Goal: Information Seeking & Learning: Compare options

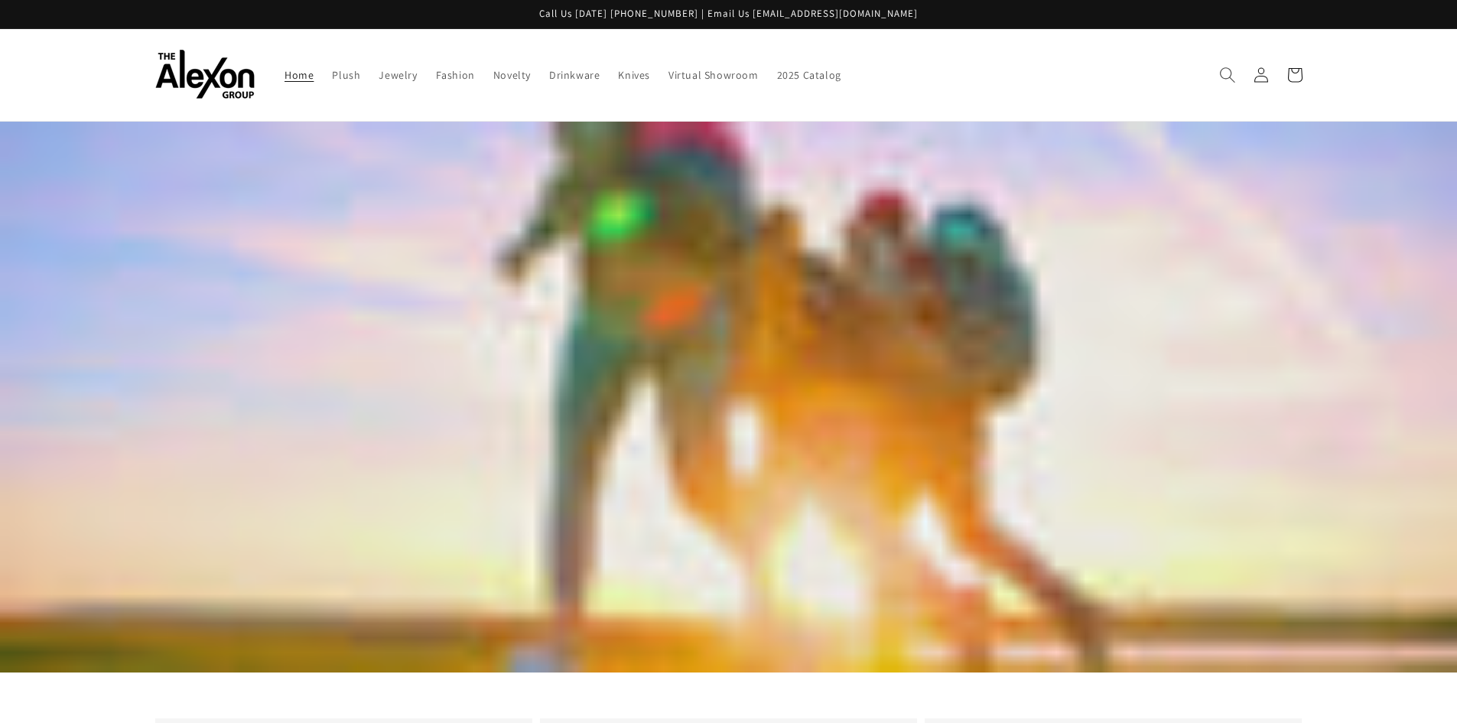
click at [1225, 70] on icon "Search" at bounding box center [1227, 75] width 16 height 16
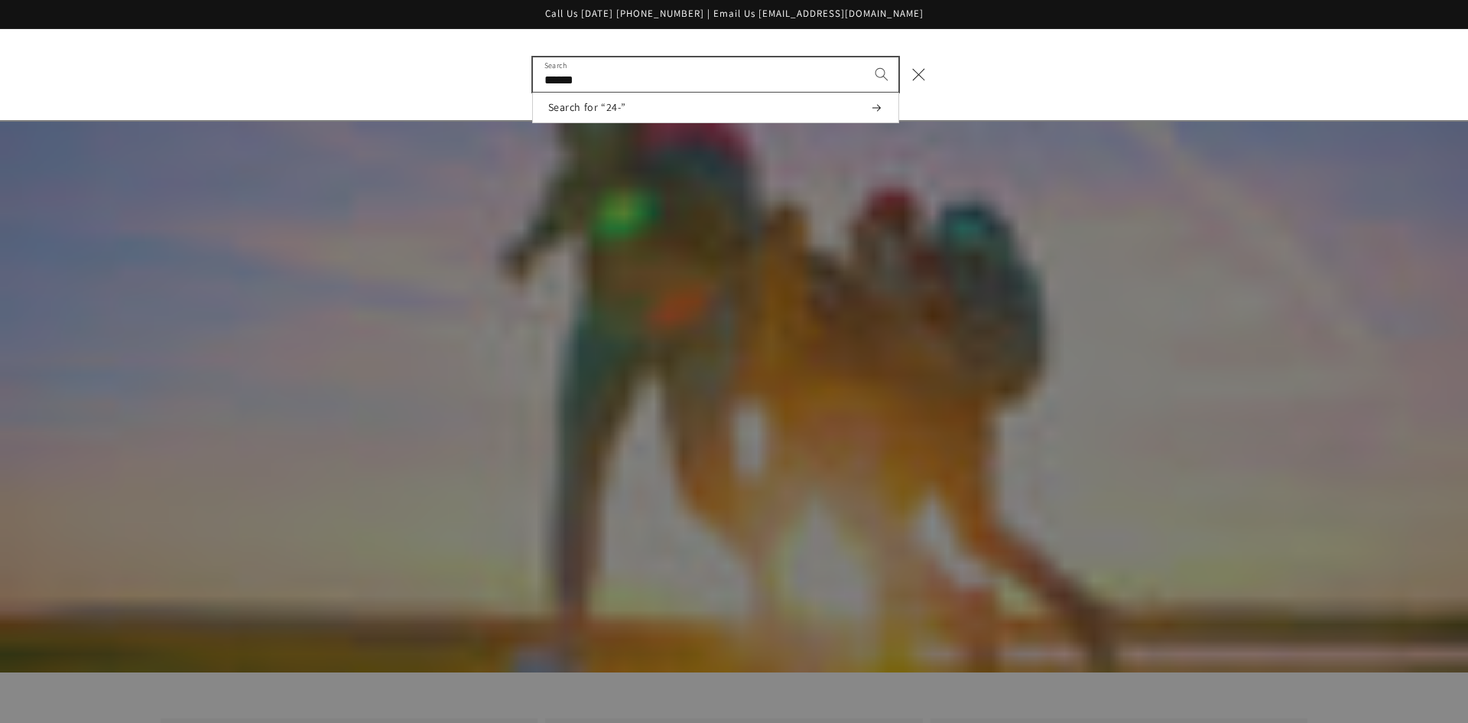
type input "******"
click at [865, 57] on button "Search" at bounding box center [882, 74] width 34 height 34
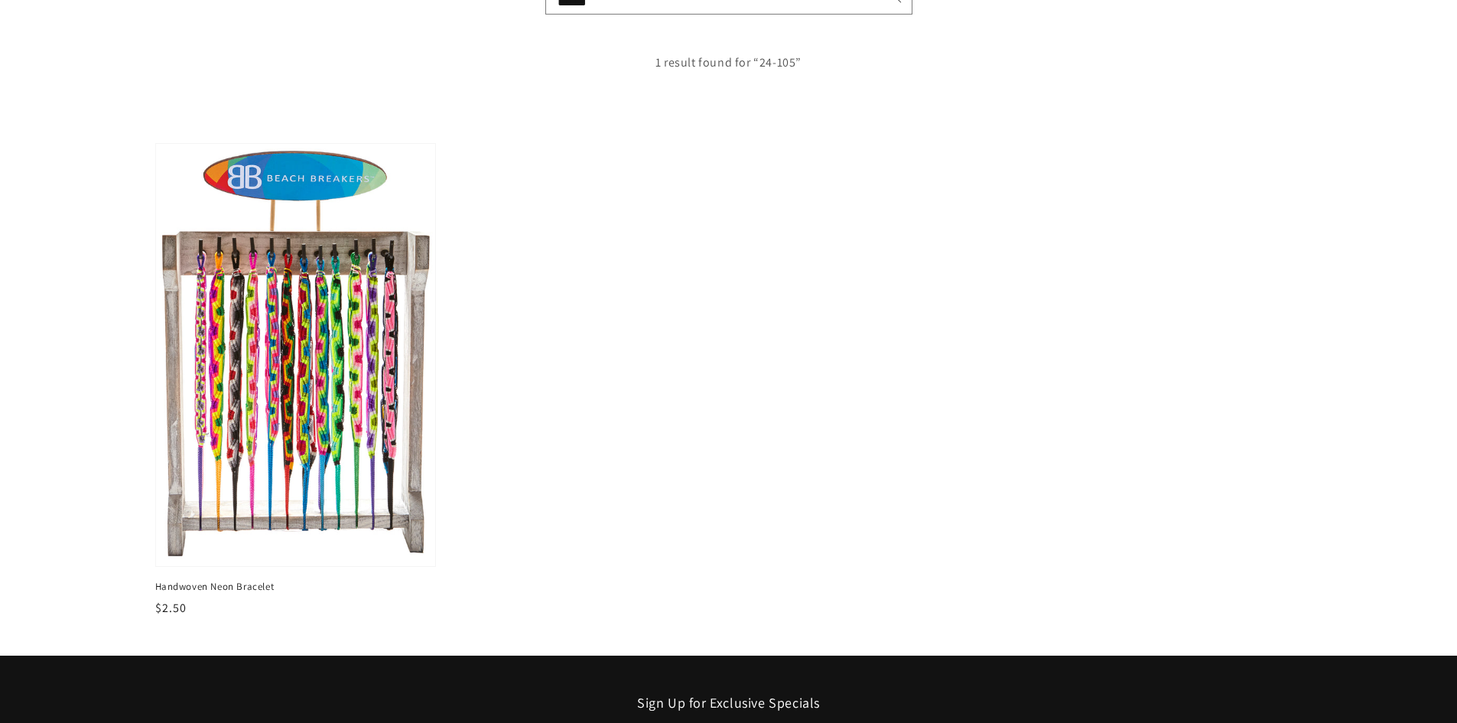
scroll to position [229, 0]
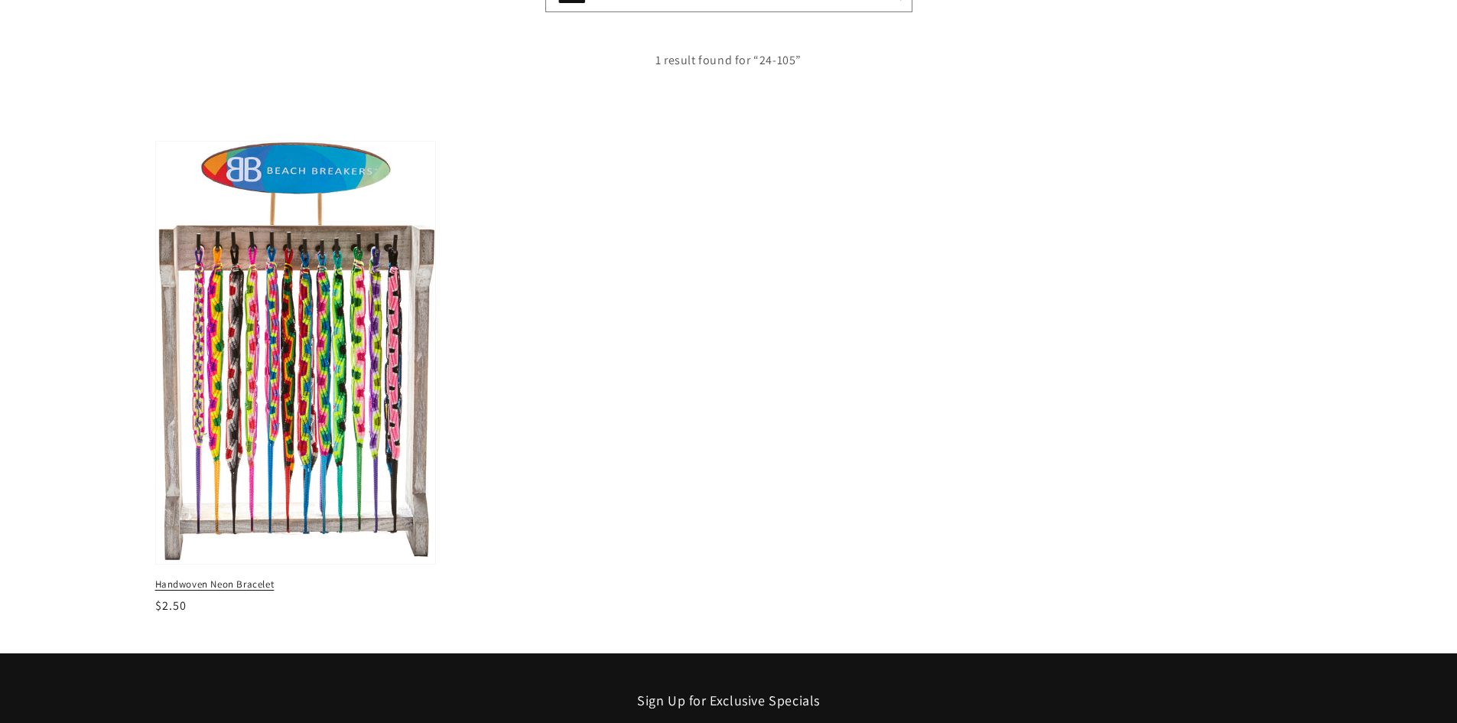
click at [295, 323] on img at bounding box center [295, 352] width 288 height 435
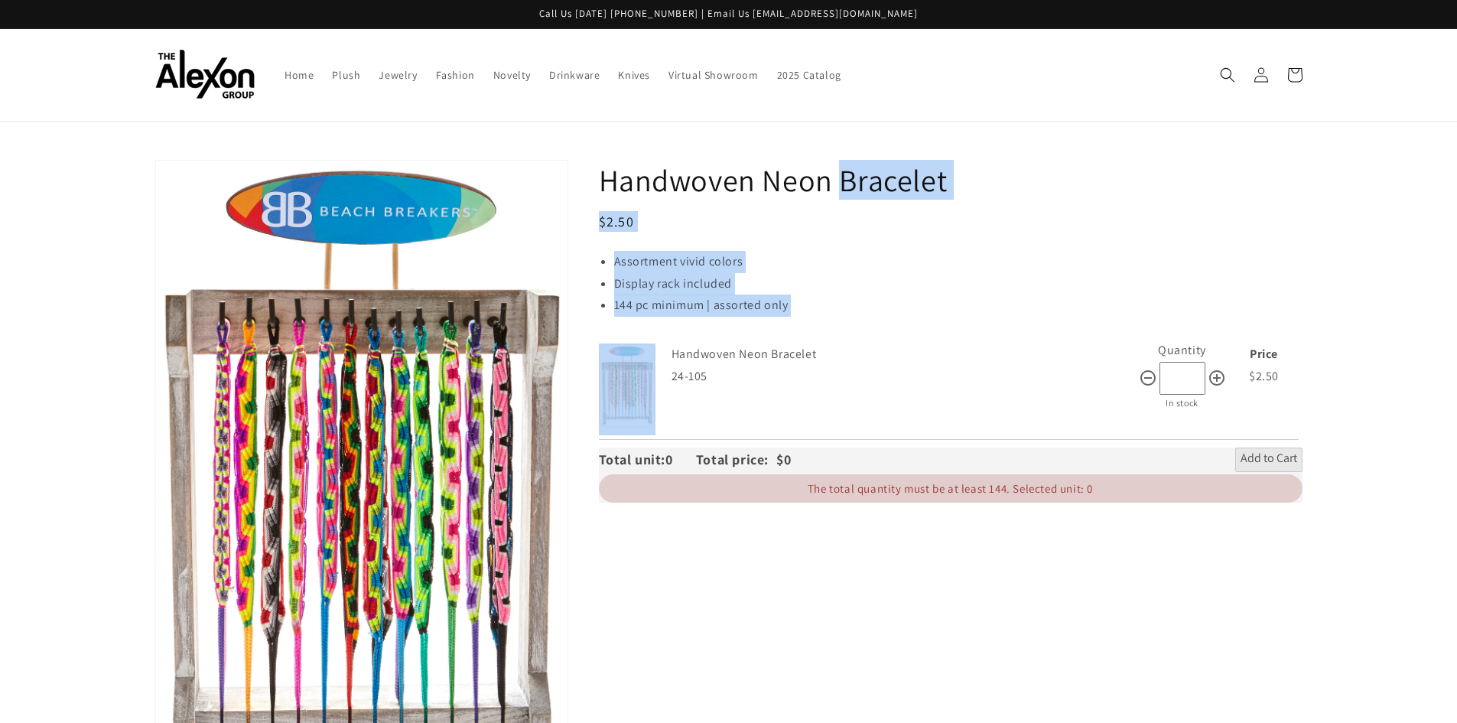
drag, startPoint x: 666, startPoint y: 427, endPoint x: 574, endPoint y: 174, distance: 269.3
click at [574, 174] on div "Handwoven Neon Bracelet Regular price $2.50 Regular price Sale price $2.50 Unit…" at bounding box center [935, 487] width 734 height 654
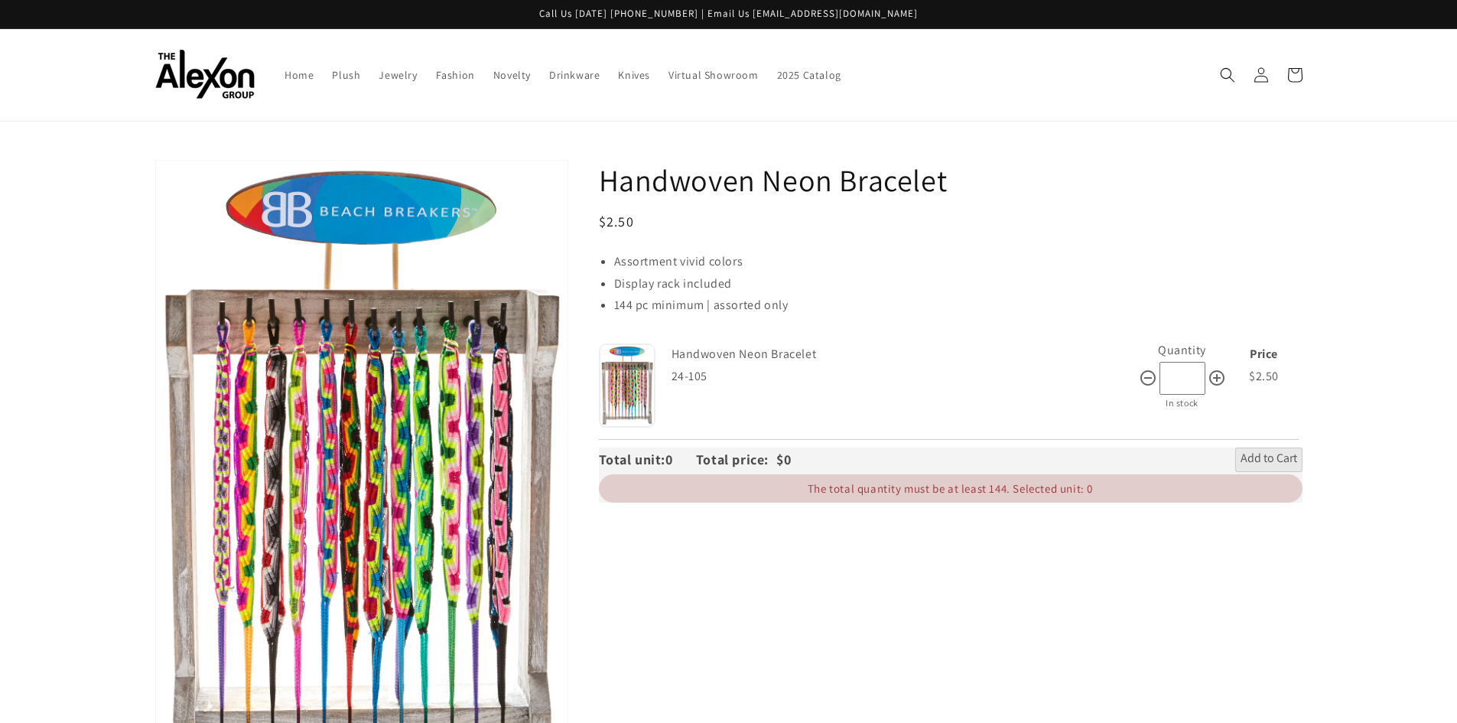
click at [789, 693] on div "Handwoven Neon Bracelet Regular price $2.50 Regular price Sale price $2.50 Unit…" at bounding box center [935, 487] width 734 height 654
click at [1221, 73] on icon "Search" at bounding box center [1227, 75] width 16 height 16
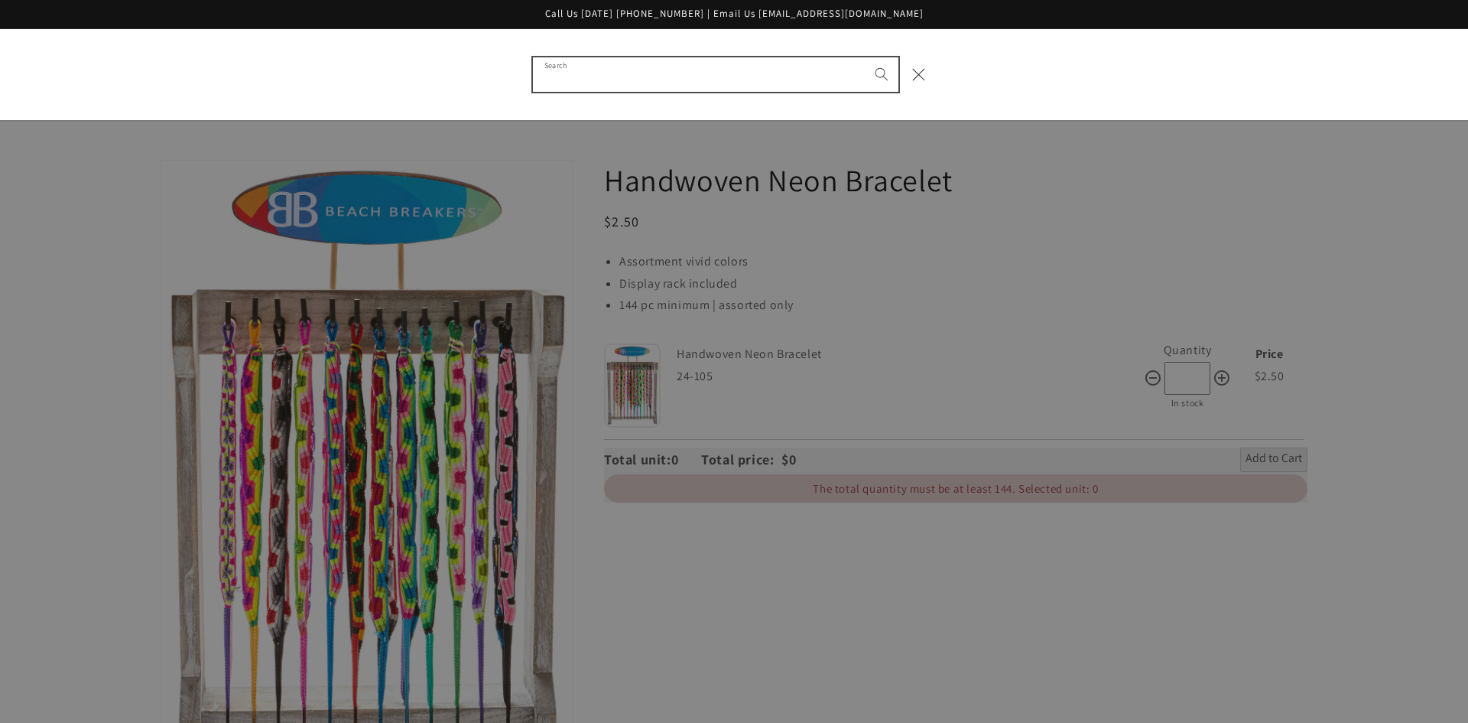
click at [606, 65] on input "Search" at bounding box center [716, 74] width 366 height 34
type input "******"
click at [865, 57] on button "Search" at bounding box center [882, 74] width 34 height 34
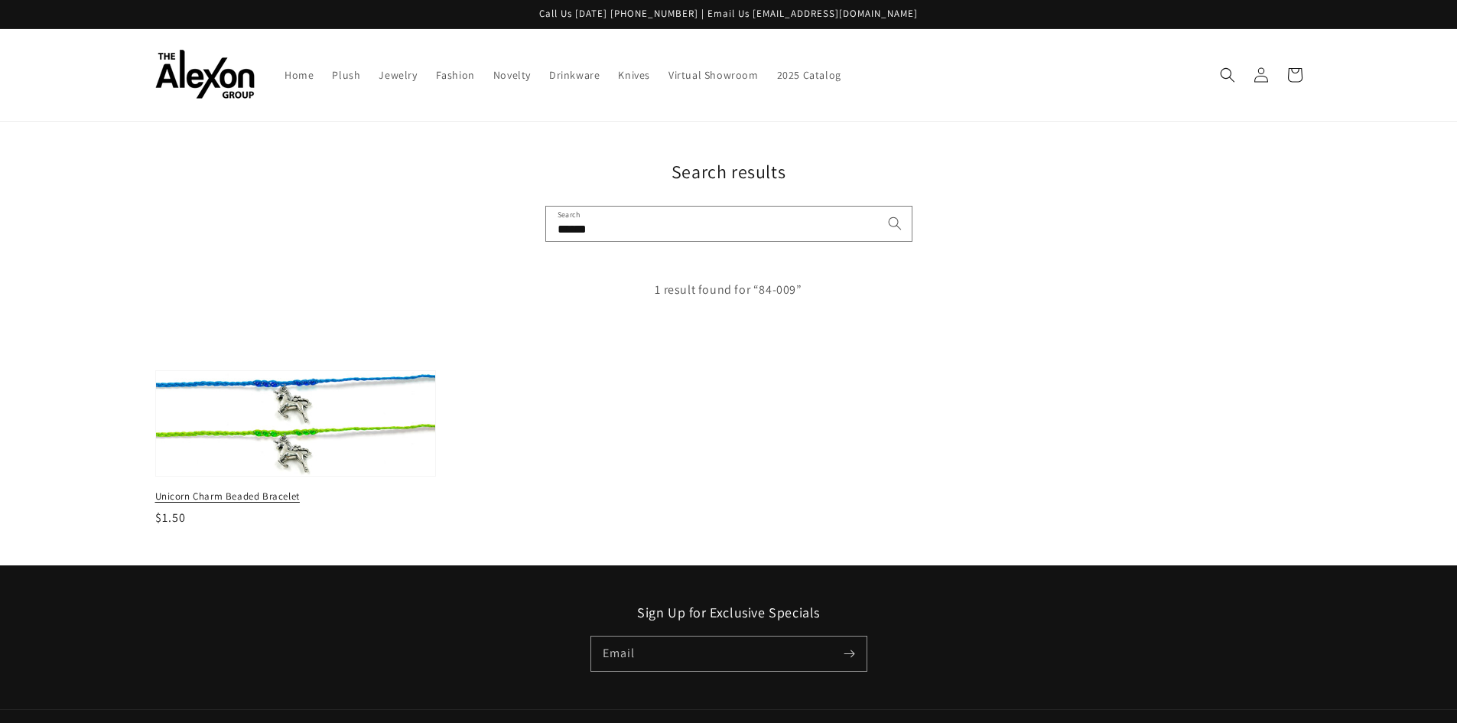
click at [304, 437] on img at bounding box center [295, 423] width 288 height 108
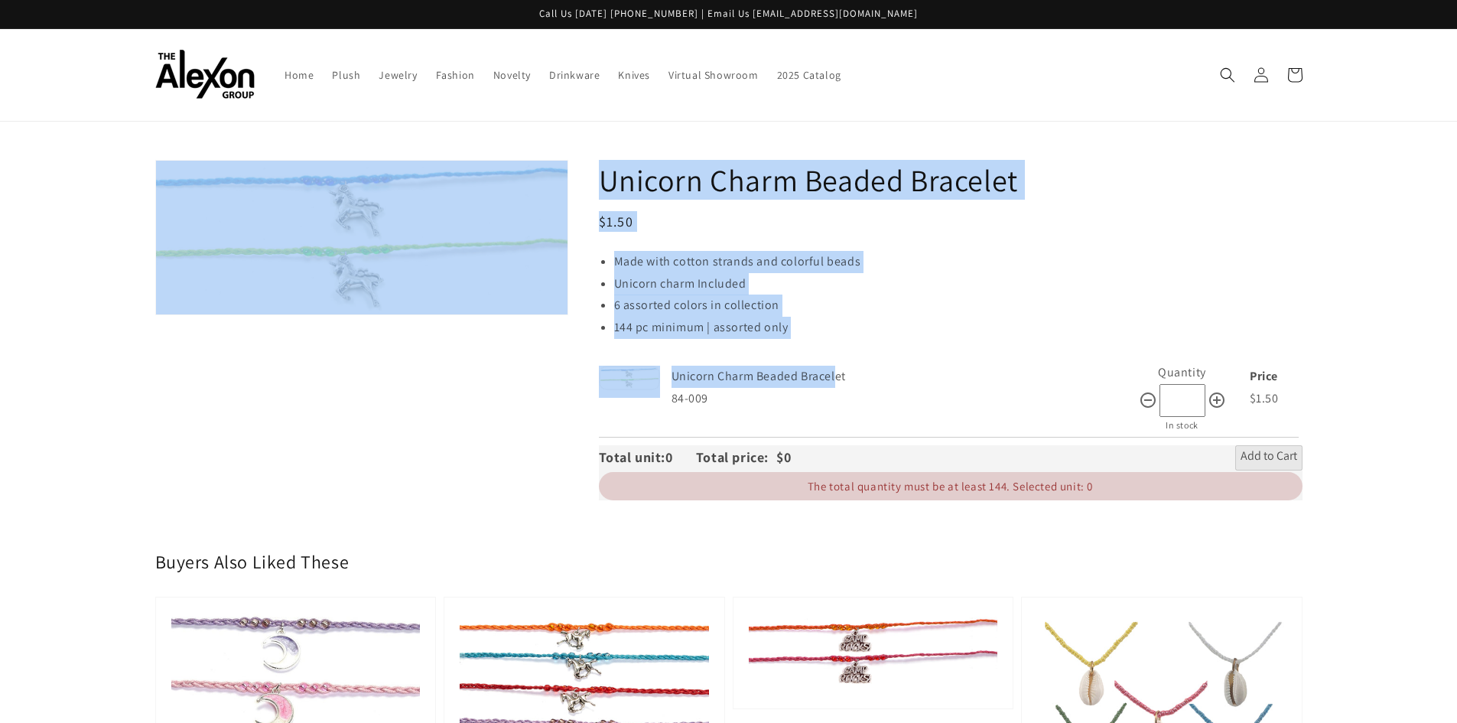
drag, startPoint x: 138, startPoint y: 175, endPoint x: 837, endPoint y: 385, distance: 730.7
click at [837, 385] on section "Skip to product information Open media 1 in gallery view 1 / of 1 Unicorn Charm…" at bounding box center [729, 336] width 1224 height 352
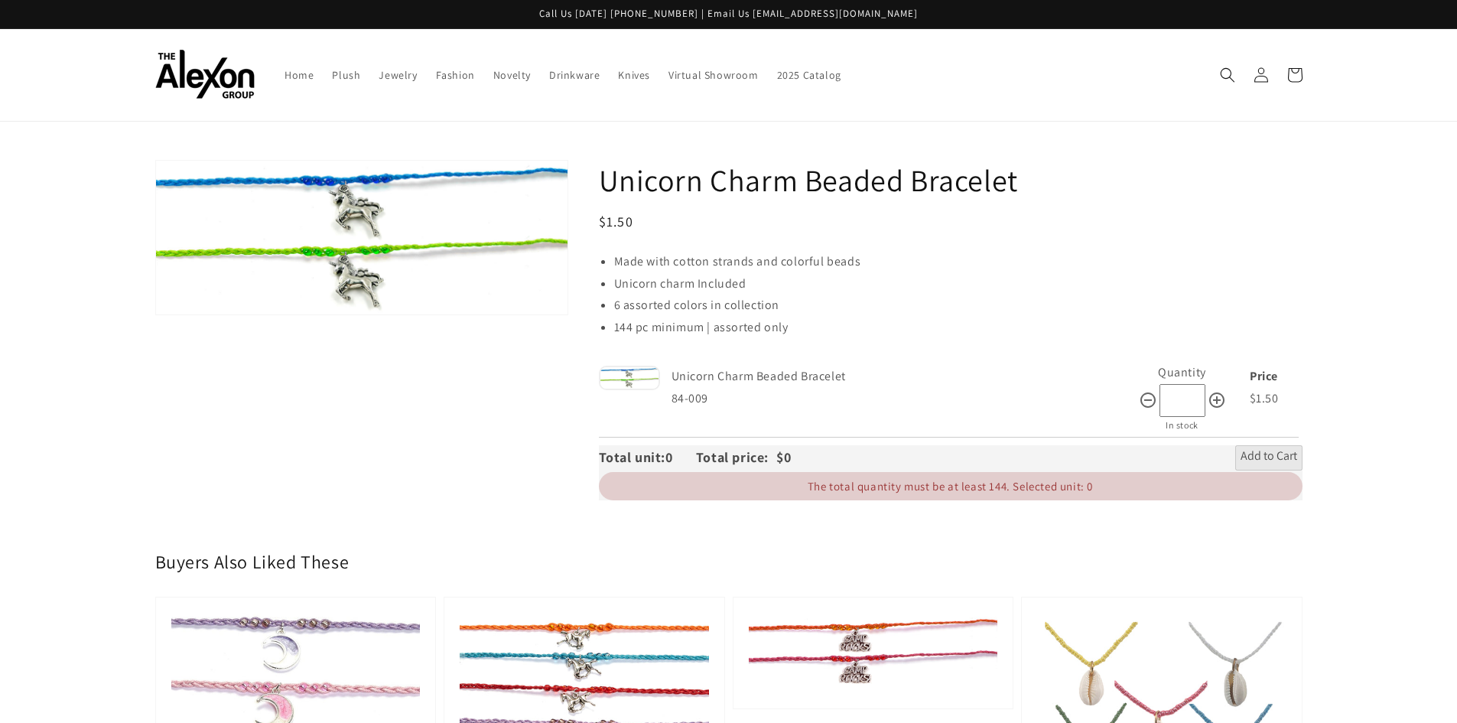
click at [886, 365] on div "Unicorn Charm Beaded Bracelet" at bounding box center [904, 375] width 467 height 26
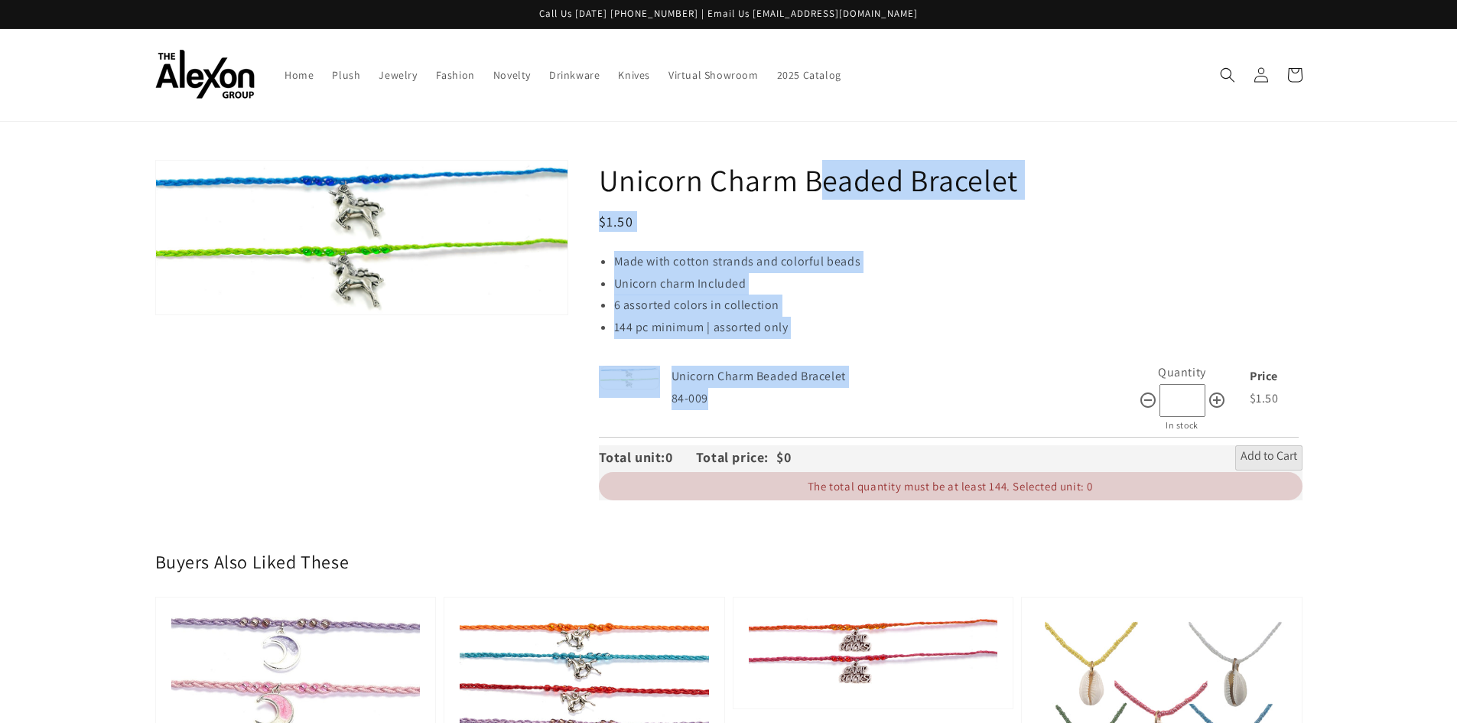
drag, startPoint x: 595, startPoint y: 186, endPoint x: 803, endPoint y: 392, distance: 293.1
click at [803, 392] on div "Unicorn Charm Beaded Bracelet Regular price $1.50 Regular price Sale price $1.5…" at bounding box center [935, 336] width 734 height 352
copy div "Unicorn Charm Beaded Bracelet Regular price $1.50 Regular price Sale price $1.5…"
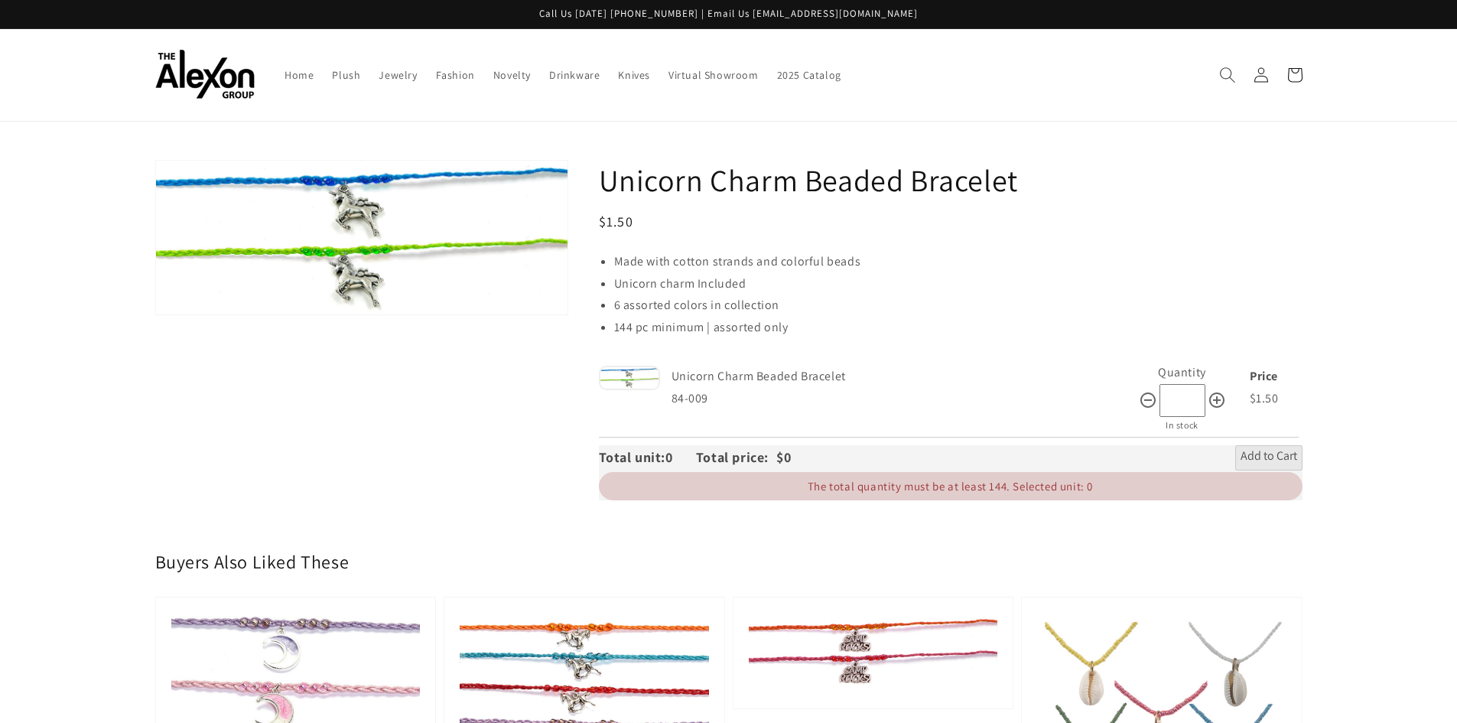
click at [1224, 69] on icon "Search" at bounding box center [1227, 75] width 16 height 16
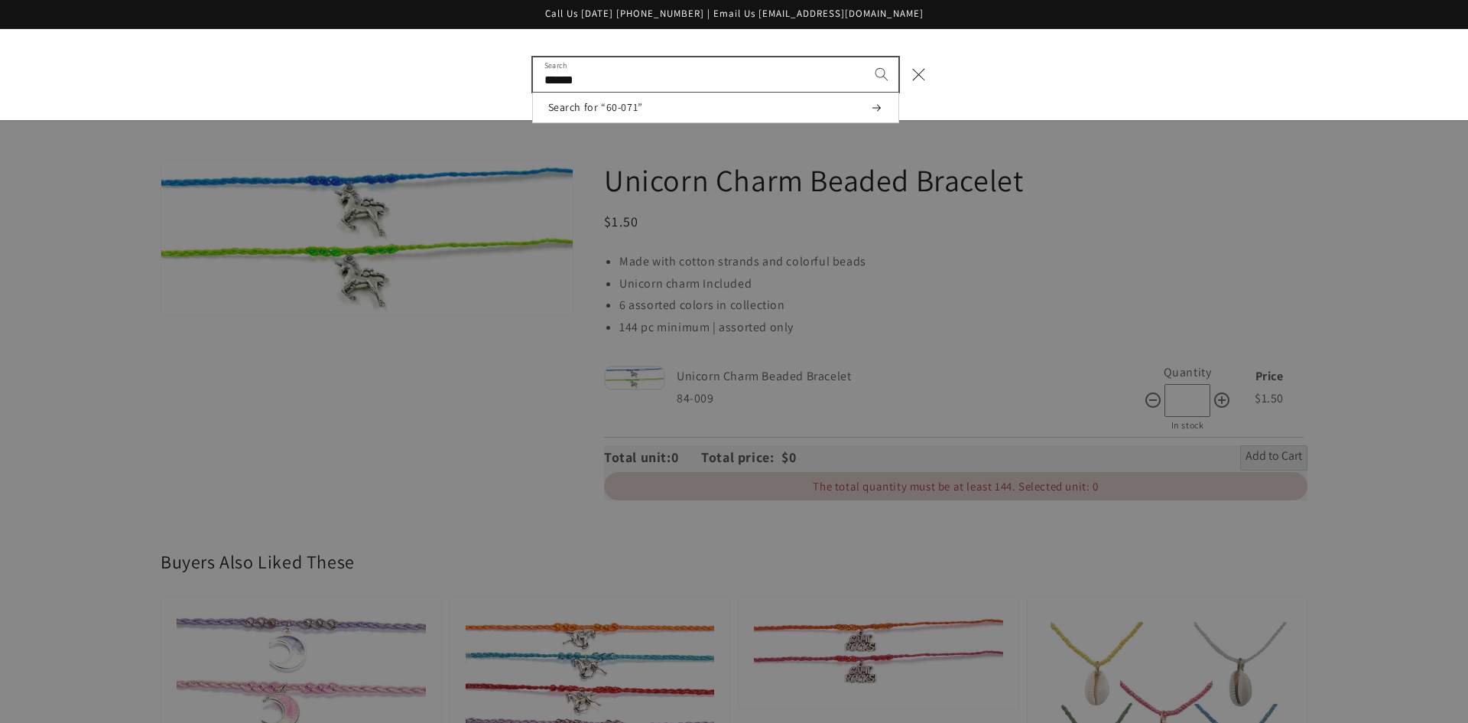
type input "******"
click at [865, 57] on button "Search" at bounding box center [882, 74] width 34 height 34
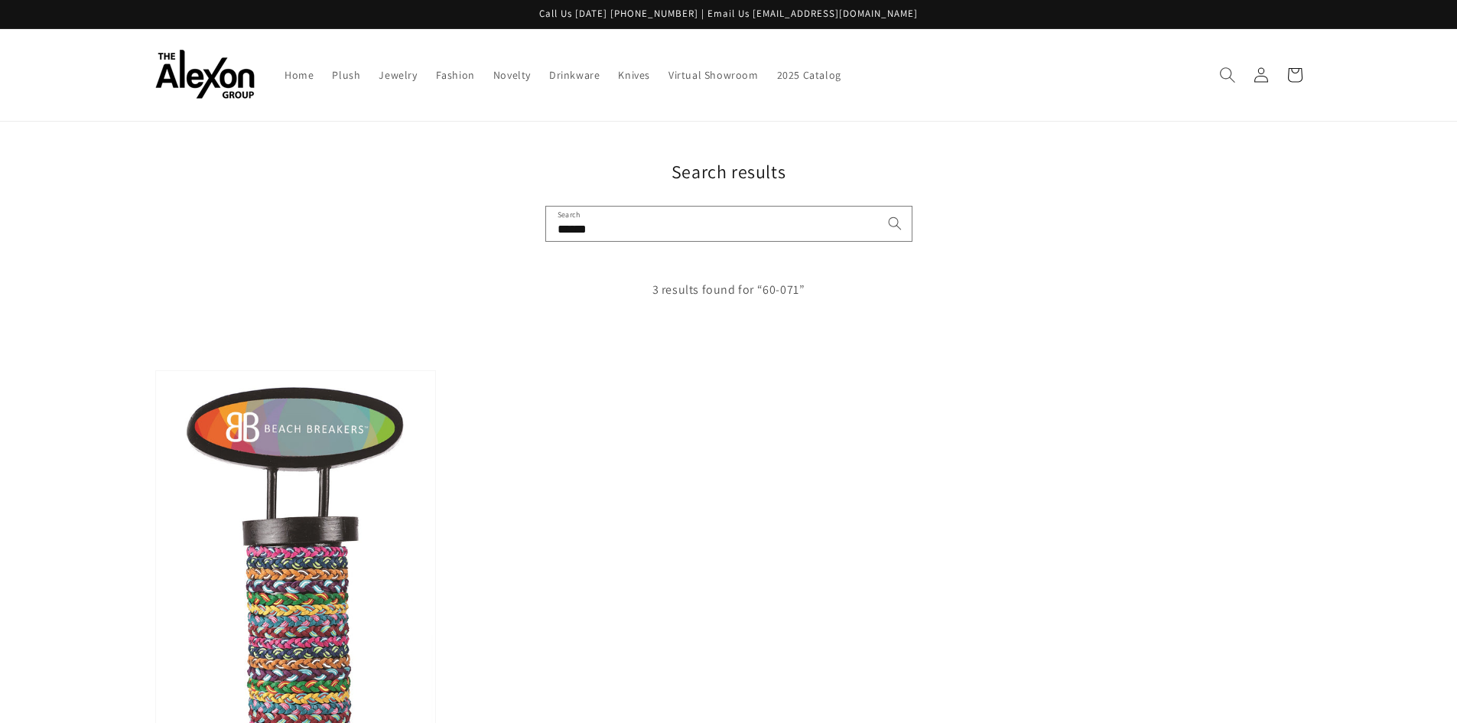
click at [1229, 69] on use "Search" at bounding box center [1227, 74] width 15 height 15
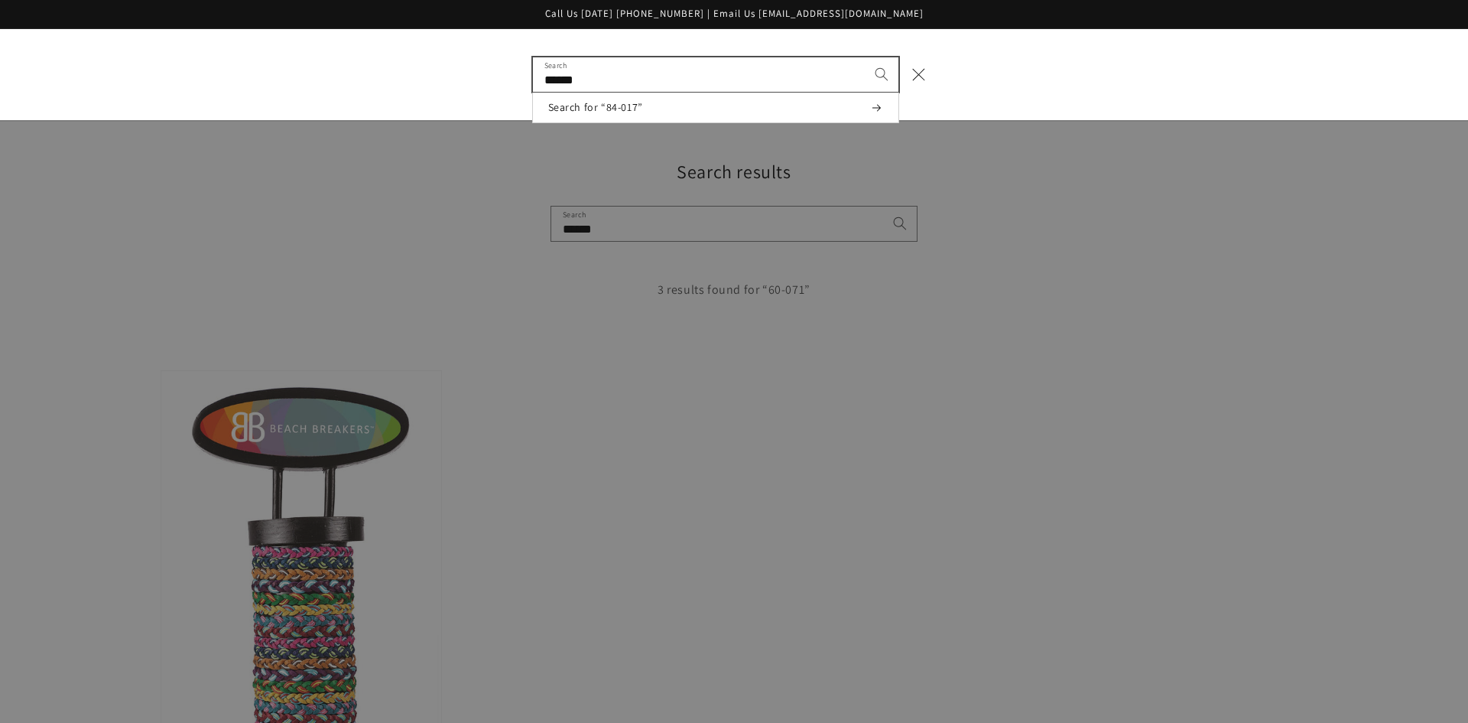
type input "******"
click at [865, 57] on button "Search" at bounding box center [882, 74] width 34 height 34
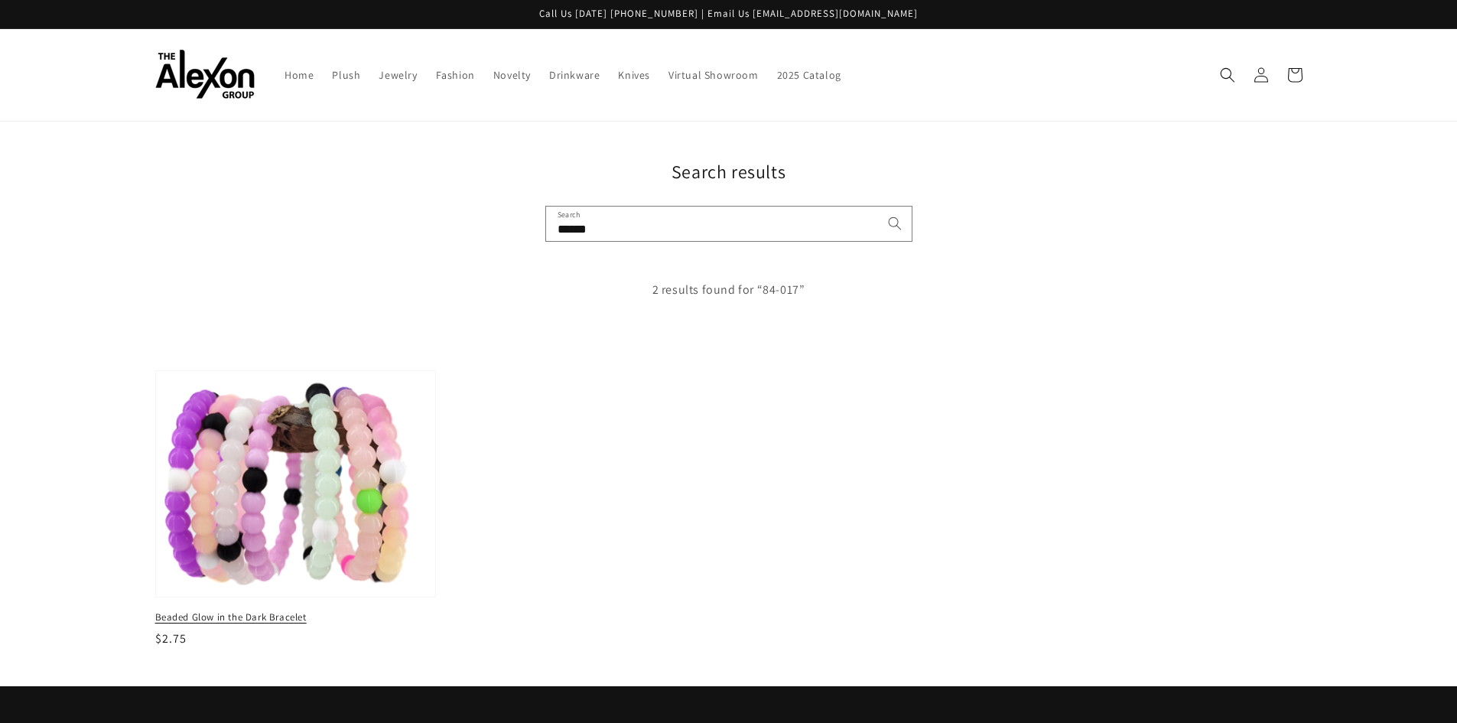
click at [341, 445] on img at bounding box center [295, 483] width 288 height 232
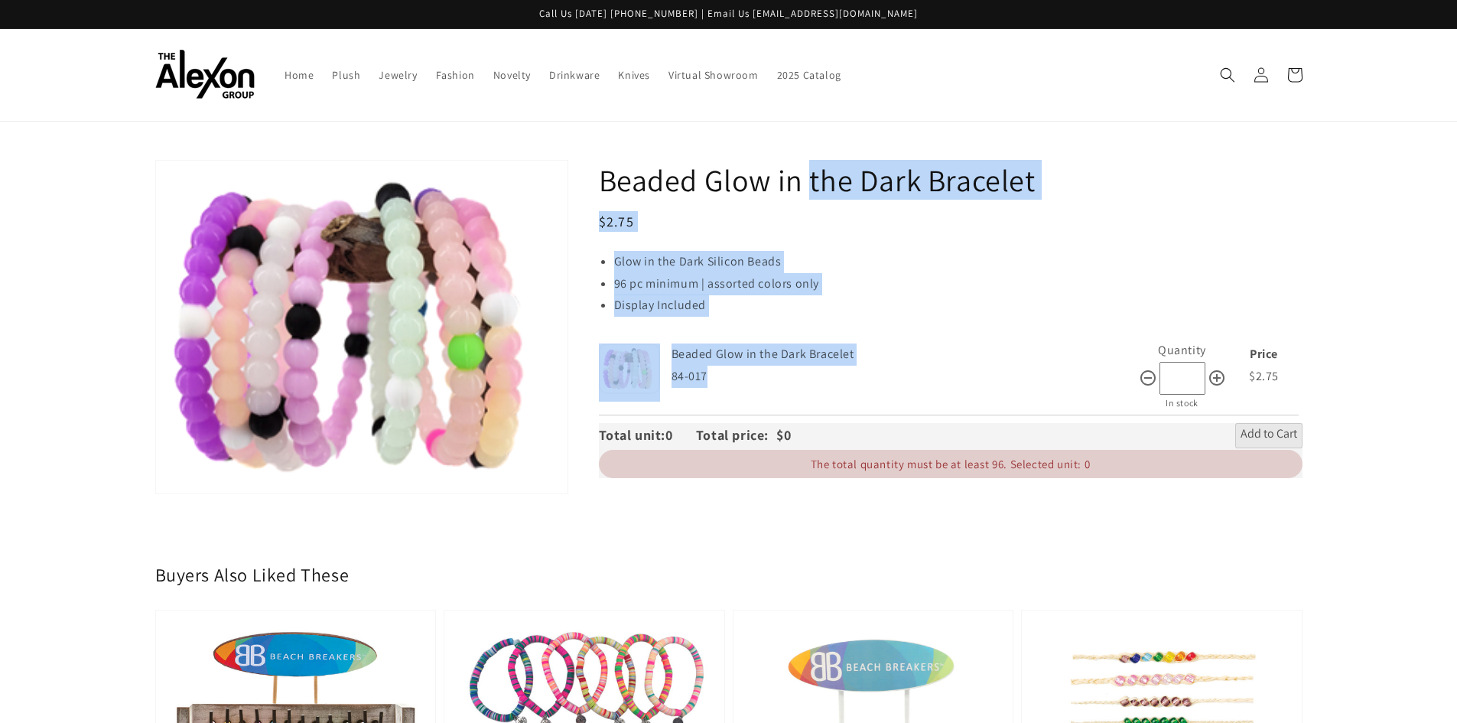
drag, startPoint x: 587, startPoint y: 167, endPoint x: 743, endPoint y: 371, distance: 256.5
click at [743, 371] on div "Beaded Glow in the Dark Bracelet Regular price $2.75 Regular price Sale price $…" at bounding box center [935, 342] width 734 height 365
copy div "Beaded Glow in the Dark Bracelet Regular price $2.75 Regular price Sale price $…"
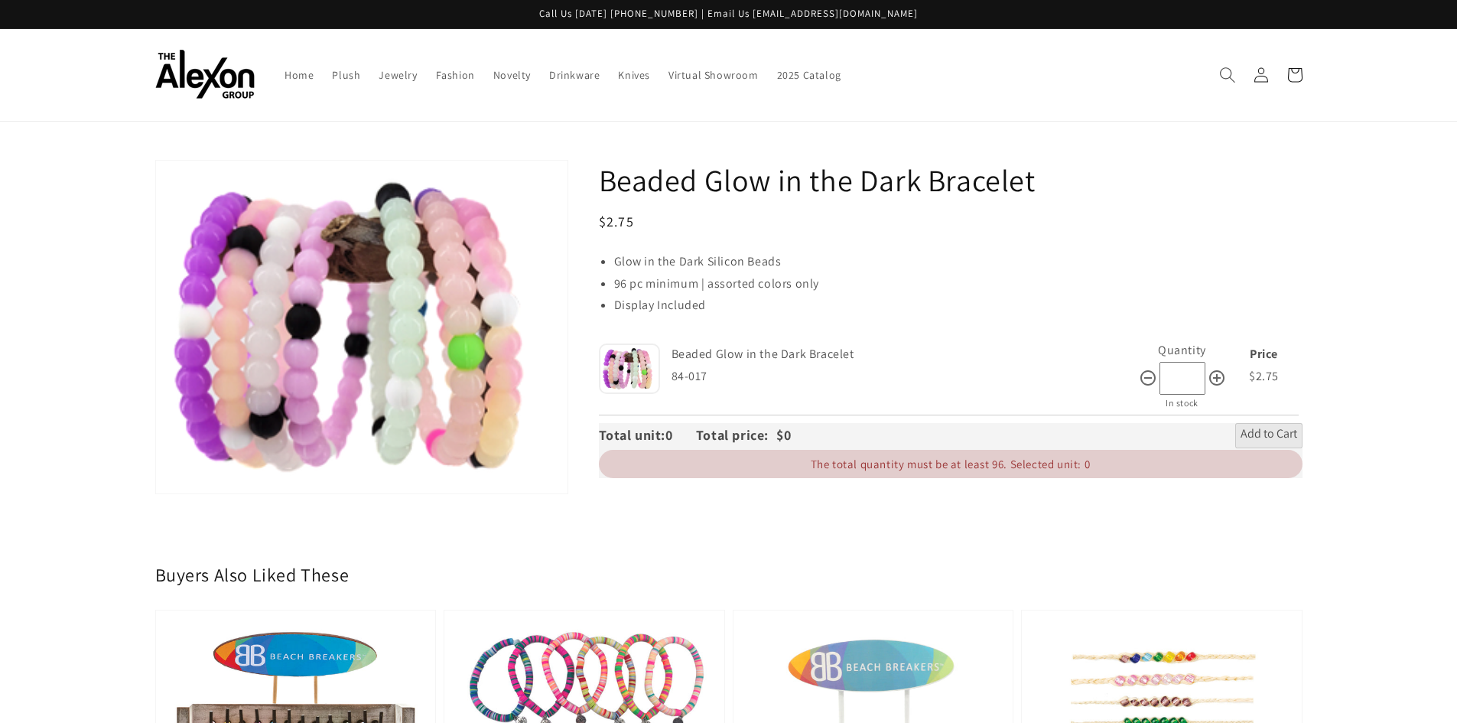
click at [1227, 79] on use "Search" at bounding box center [1227, 74] width 15 height 15
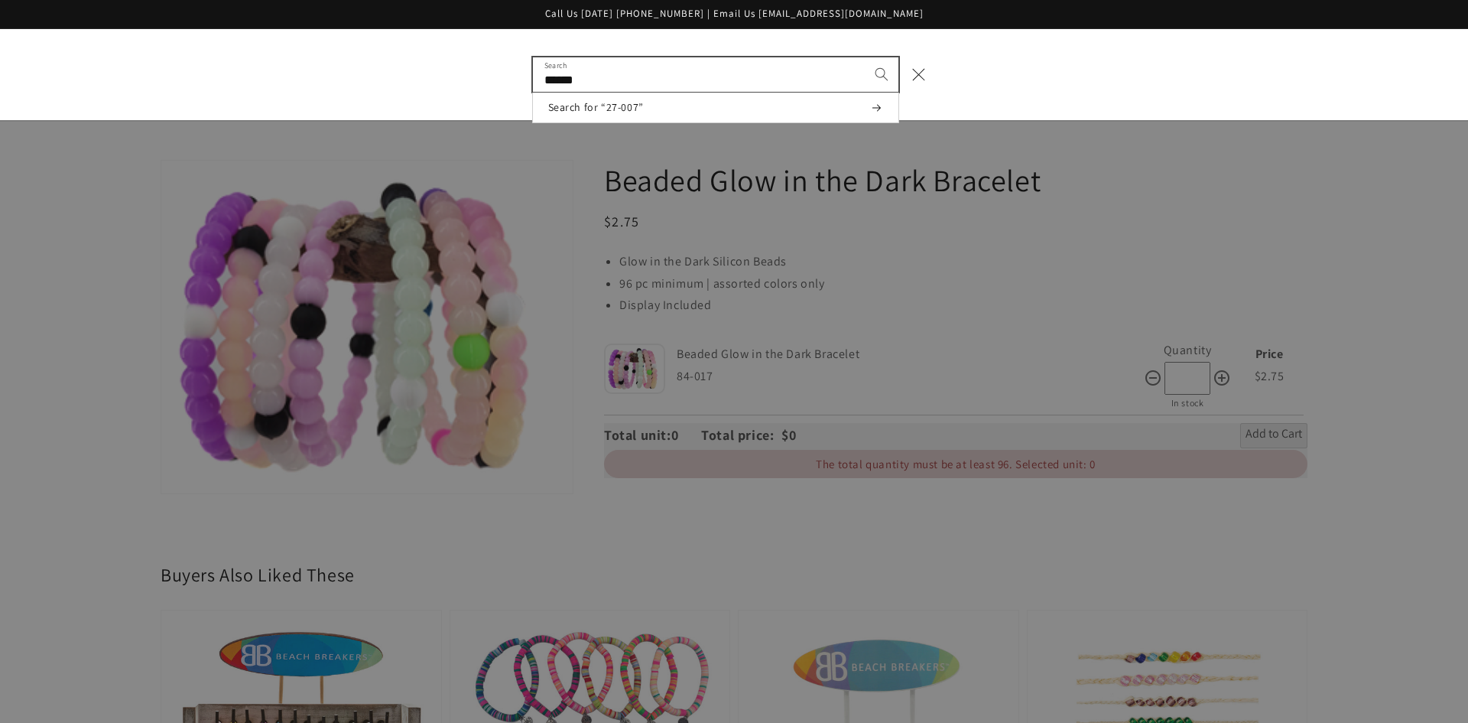
type input "******"
click at [865, 57] on button "Search" at bounding box center [882, 74] width 34 height 34
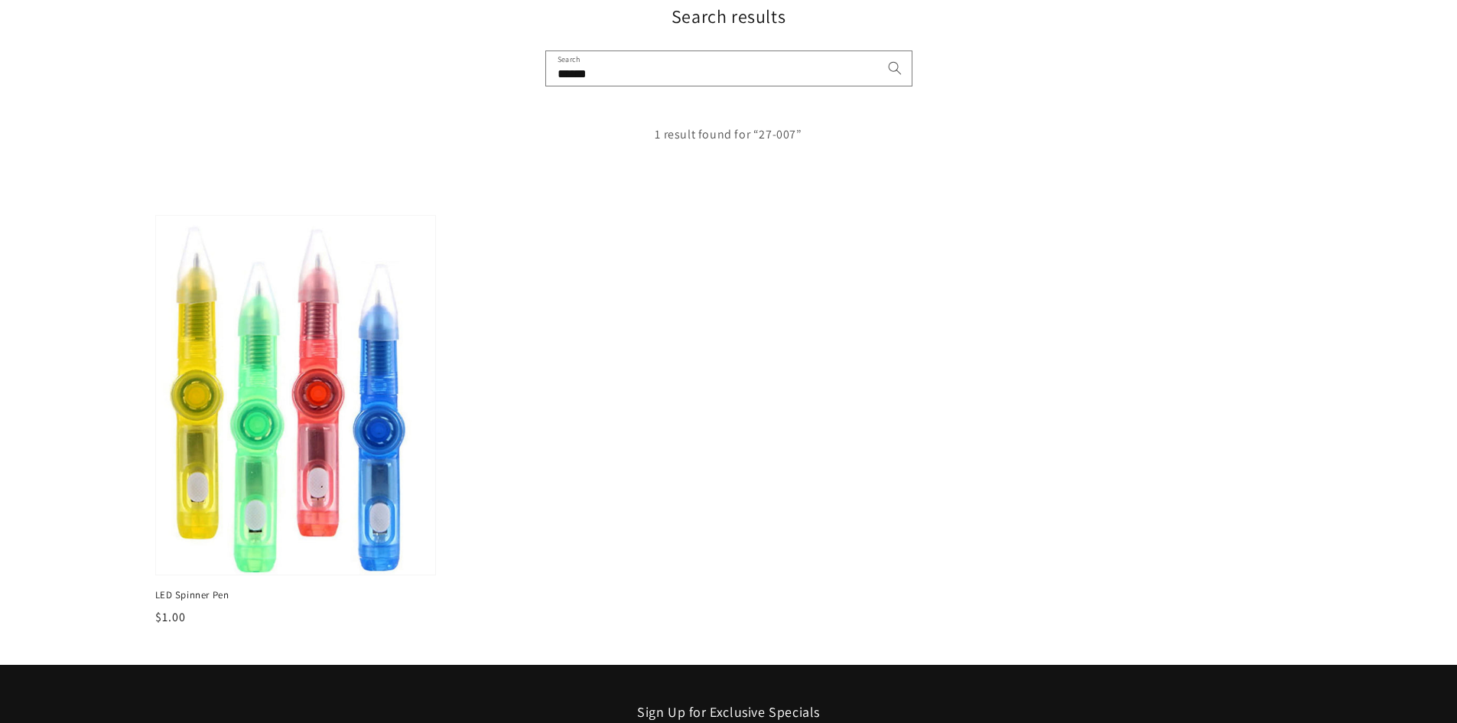
scroll to position [204, 0]
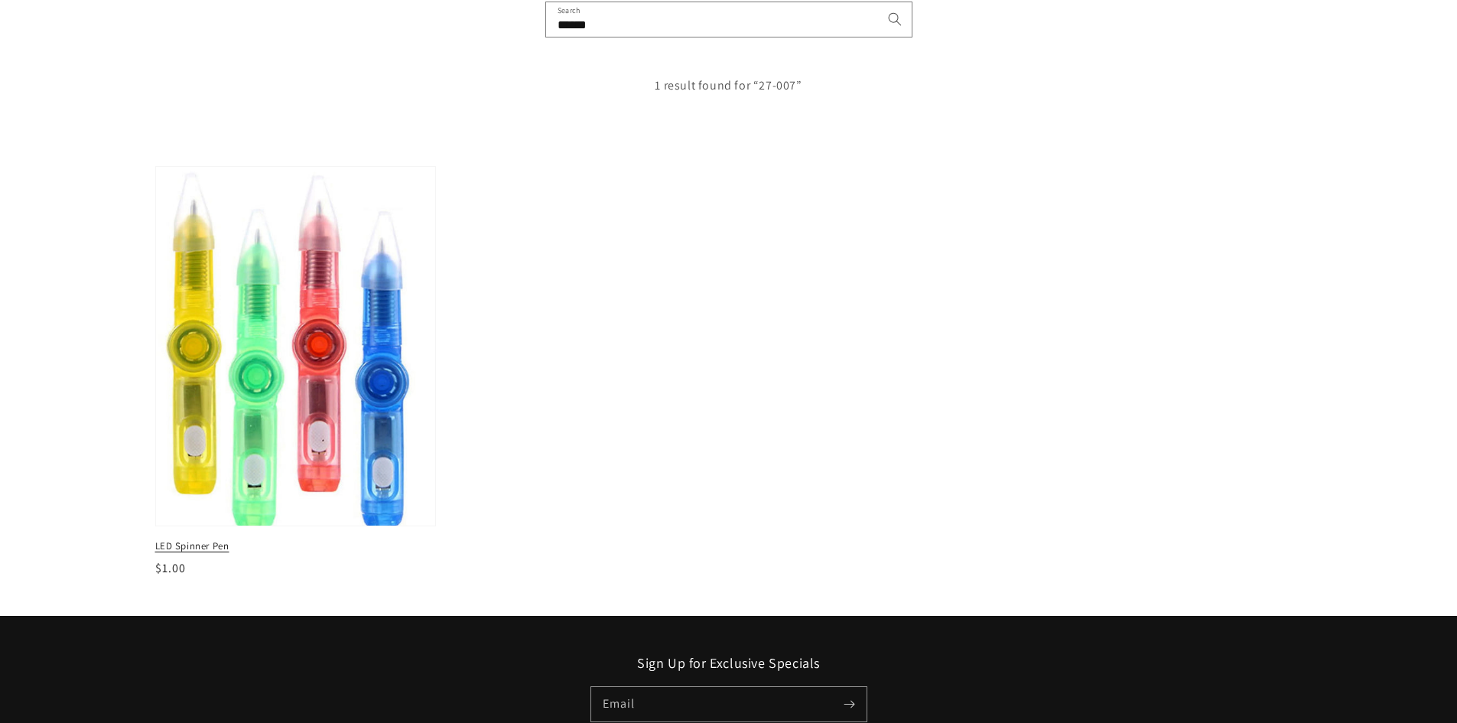
click at [383, 311] on img at bounding box center [295, 346] width 288 height 370
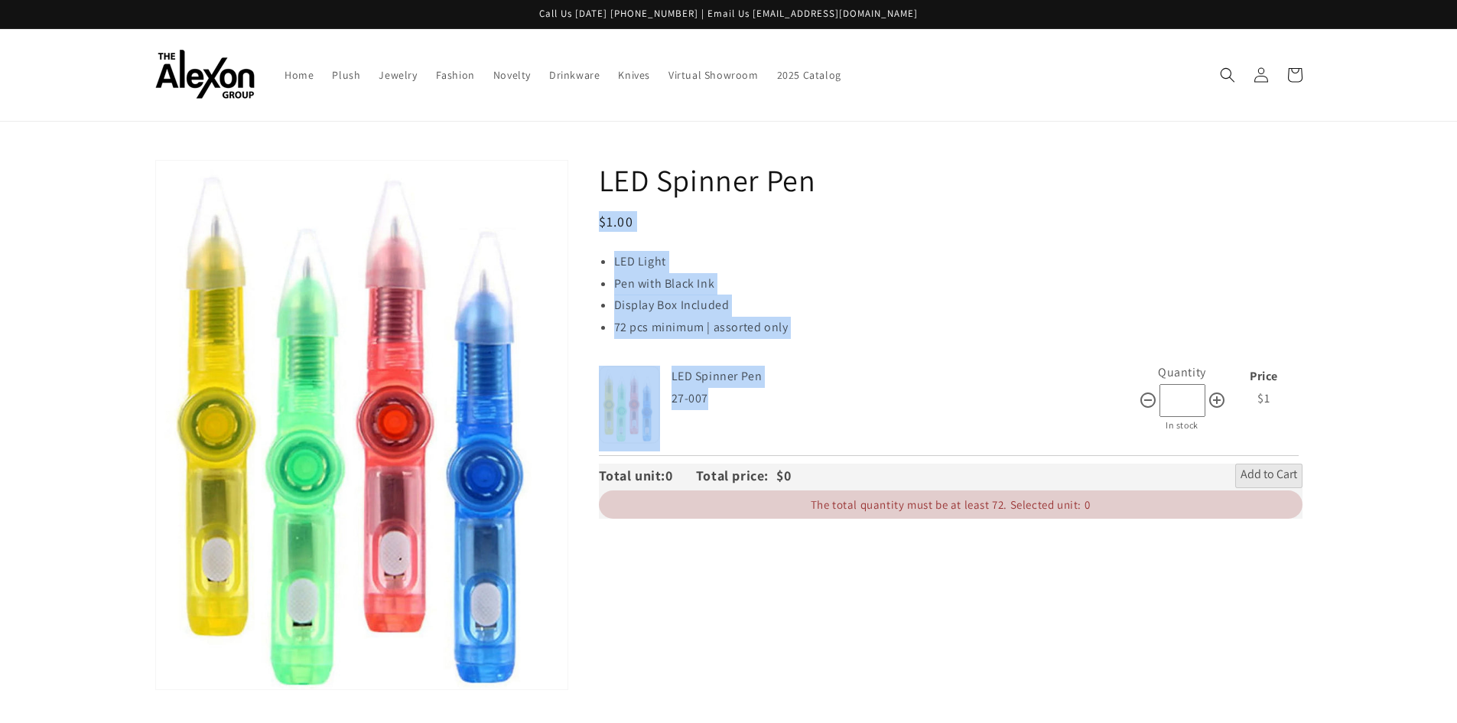
drag, startPoint x: 593, startPoint y: 169, endPoint x: 767, endPoint y: 388, distance: 279.2
click at [767, 388] on div "LED Spinner Pen Regular price $1.00 Regular price Sale price $1.00 Unit price /…" at bounding box center [935, 440] width 734 height 561
copy div "LED Spinner Pen Regular price $1.00 Regular price Sale price $1.00 Unit price /…"
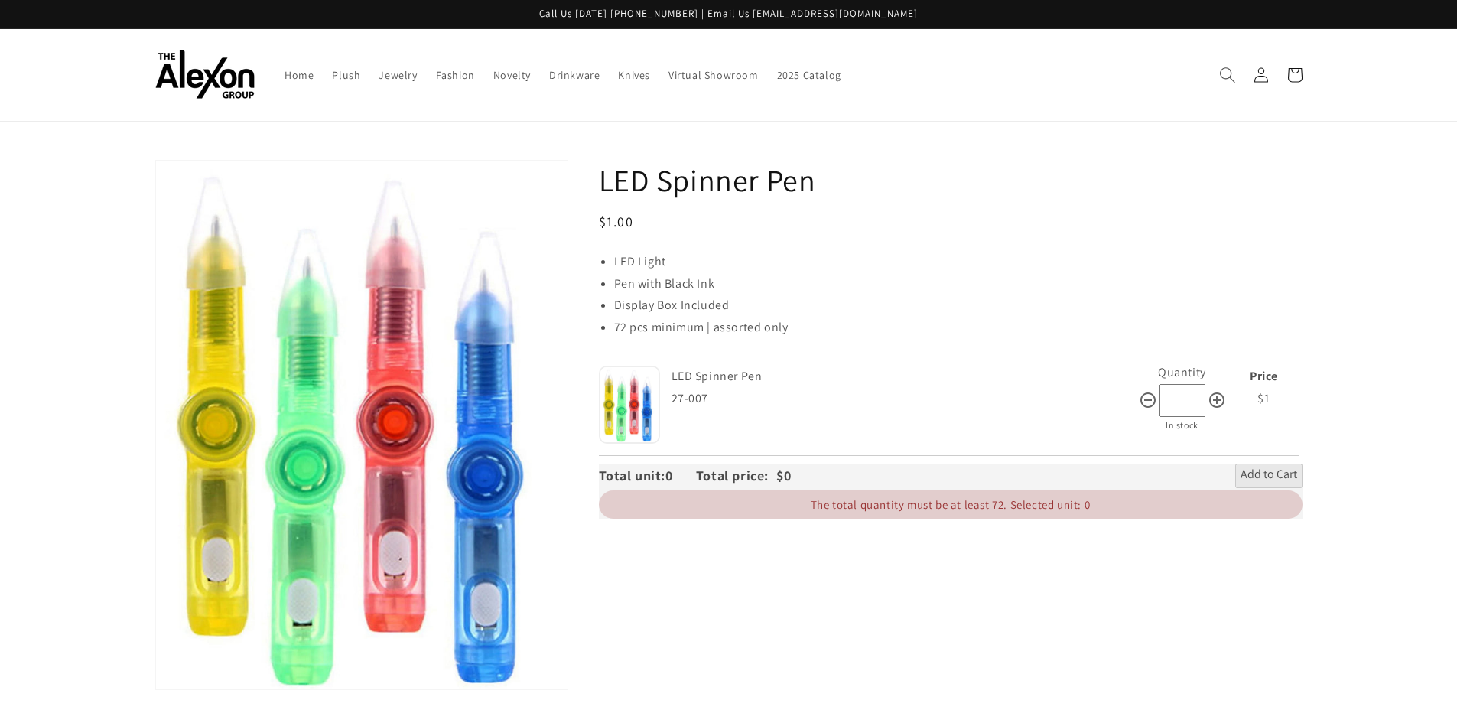
click at [1230, 74] on icon "Search" at bounding box center [1227, 75] width 16 height 16
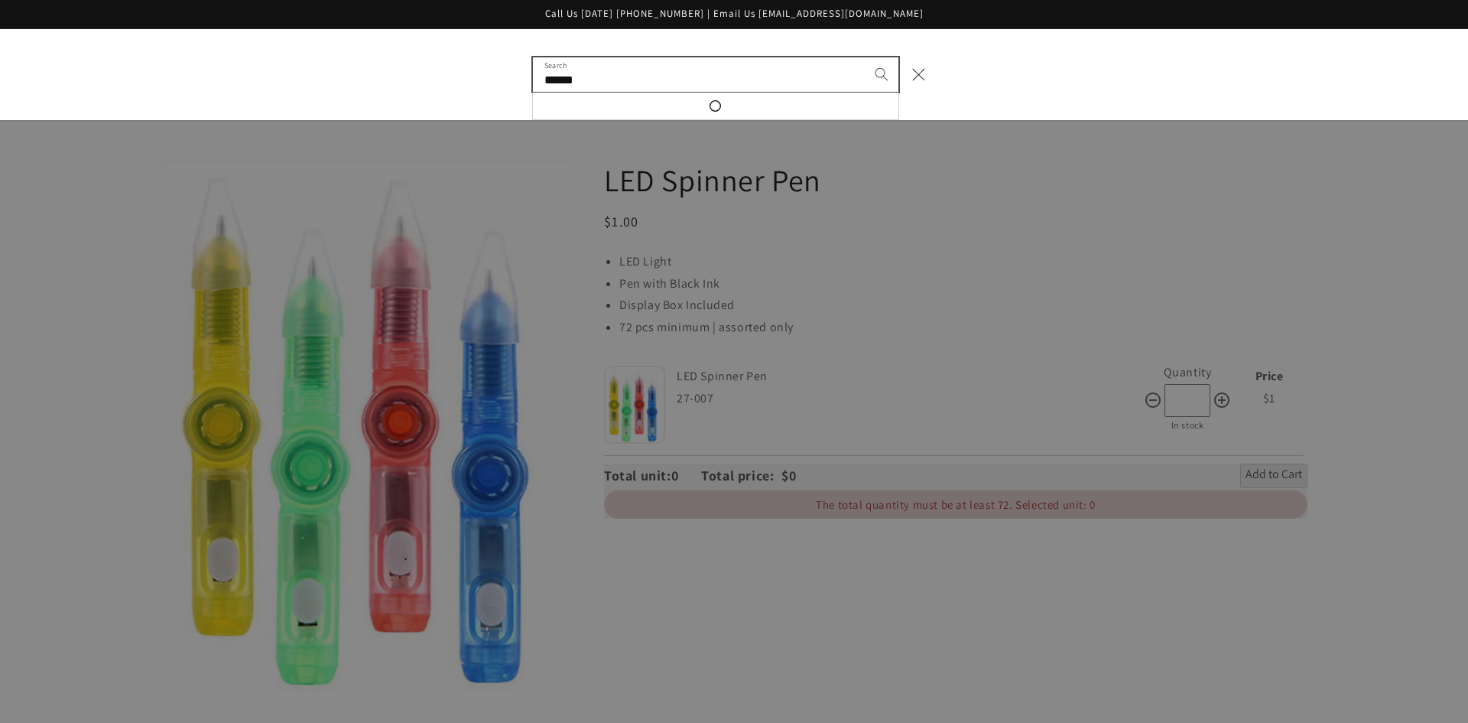
type input "******"
click at [865, 57] on button "Search" at bounding box center [882, 74] width 34 height 34
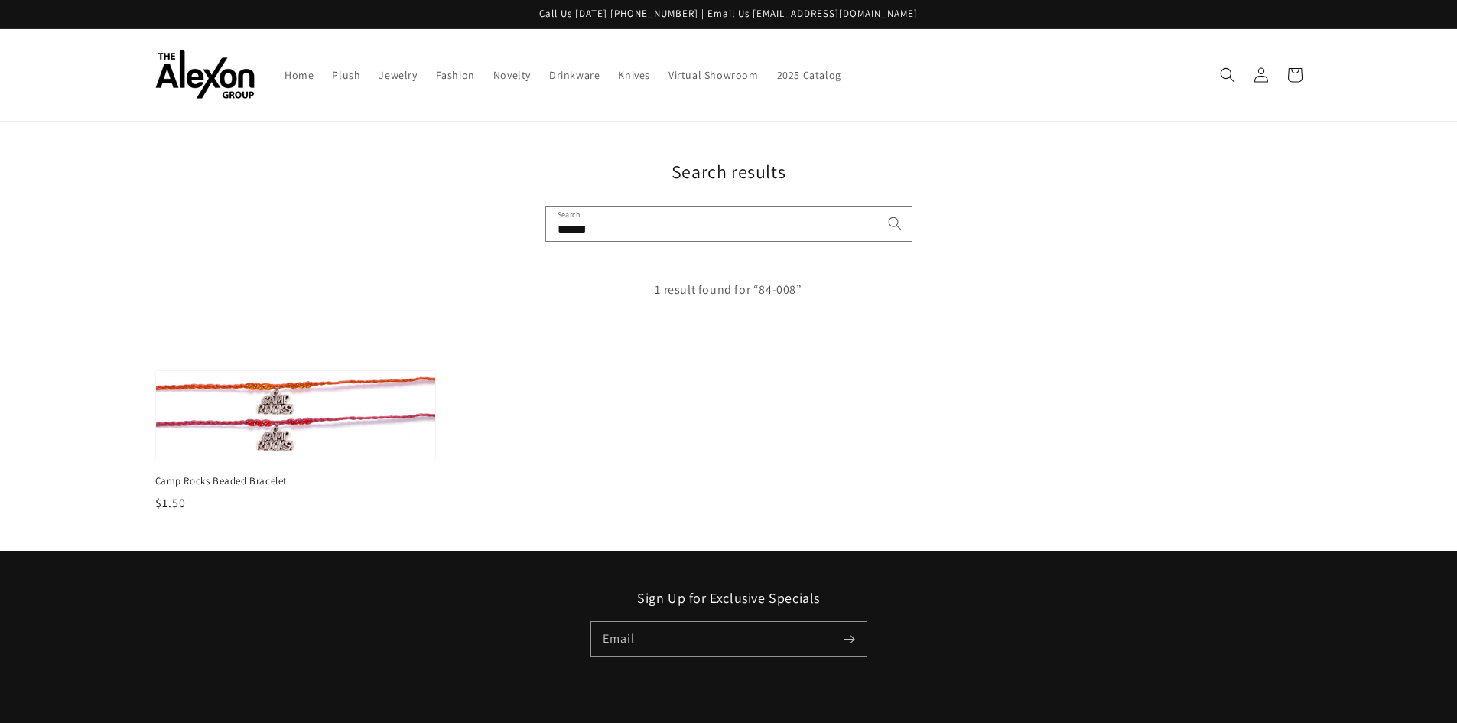
click at [278, 407] on img at bounding box center [295, 415] width 288 height 93
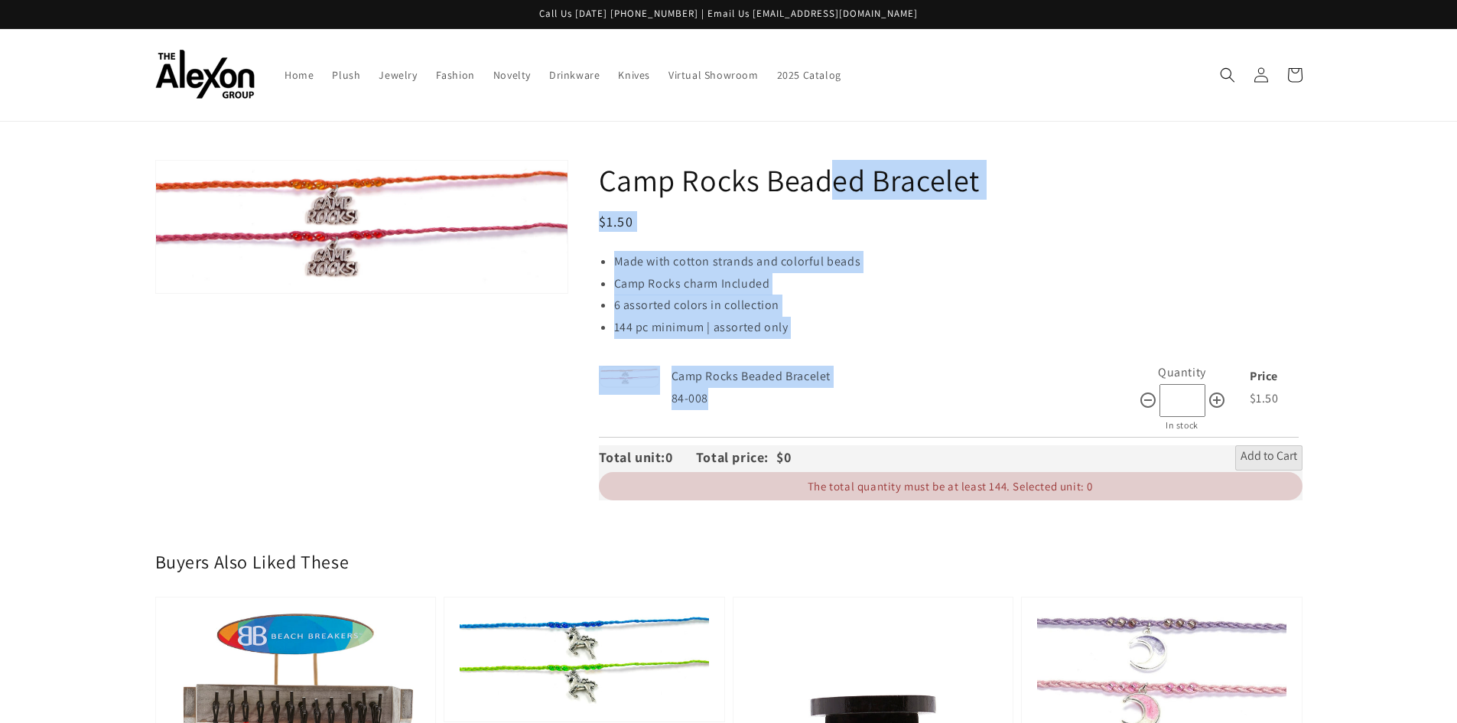
drag, startPoint x: 592, startPoint y: 175, endPoint x: 823, endPoint y: 392, distance: 316.5
click at [823, 392] on div "Camp Rocks Beaded Bracelet Regular price $1.50 Regular price Sale price $1.50 U…" at bounding box center [935, 336] width 734 height 352
copy div "Camp Rocks Beaded Bracelet Regular price $1.50 Regular price Sale price $1.50 U…"
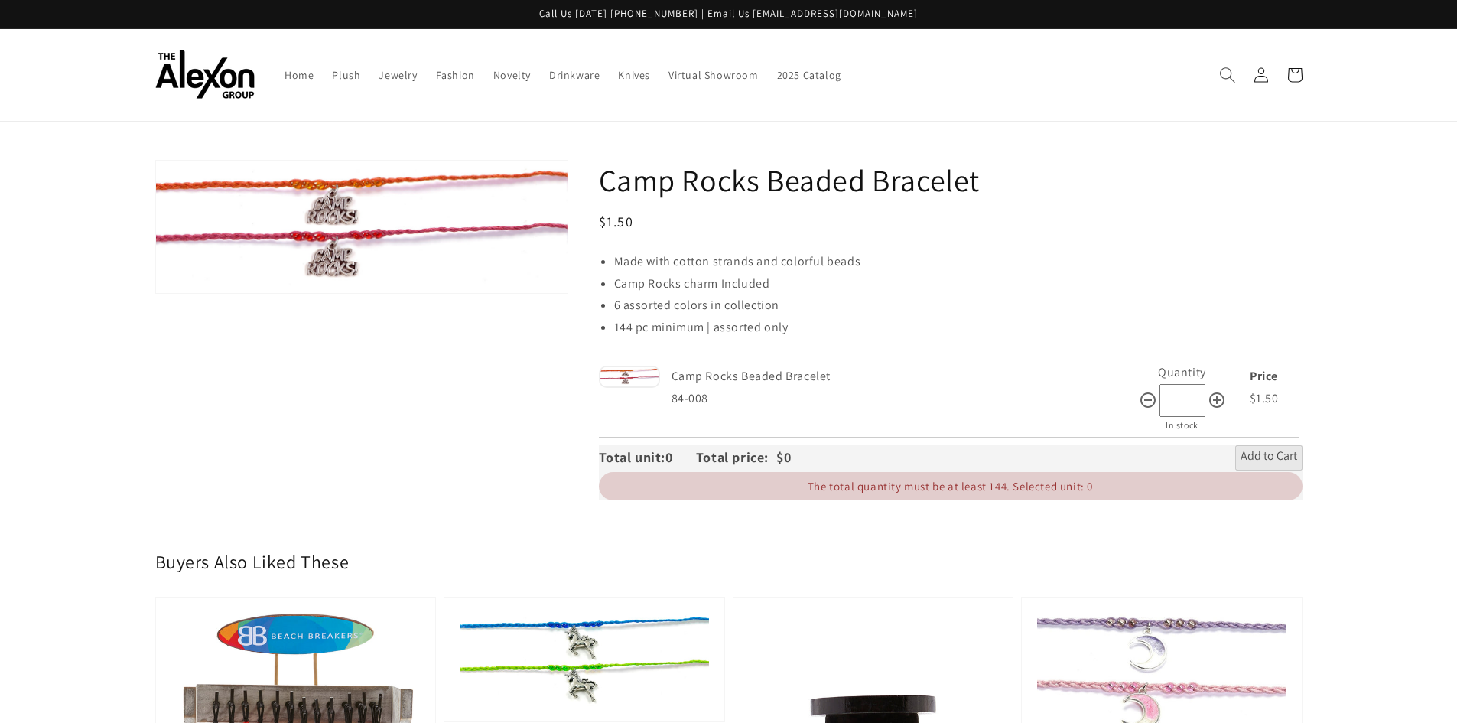
click at [1229, 77] on use "Search" at bounding box center [1227, 74] width 15 height 15
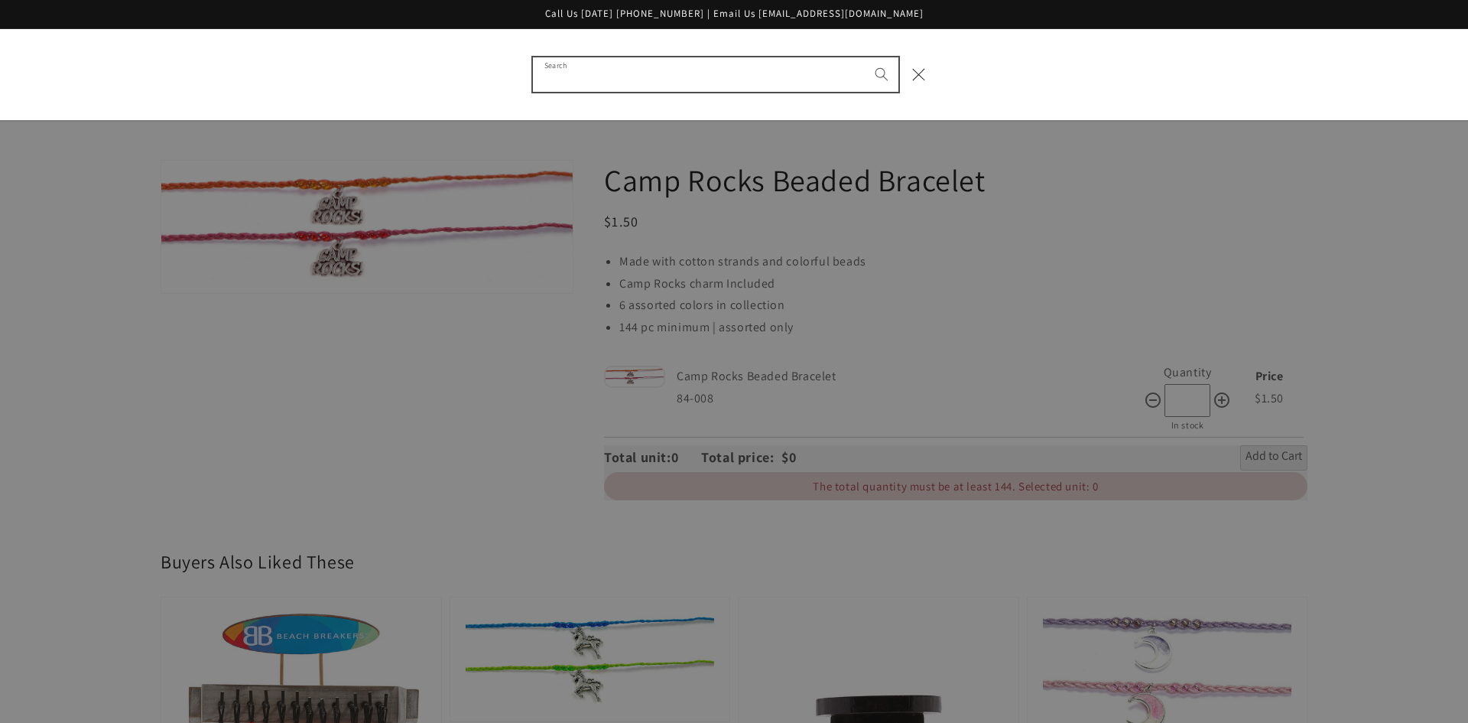
click at [639, 77] on input "Search" at bounding box center [716, 74] width 366 height 34
type input "******"
click at [865, 57] on button "Search" at bounding box center [882, 74] width 34 height 34
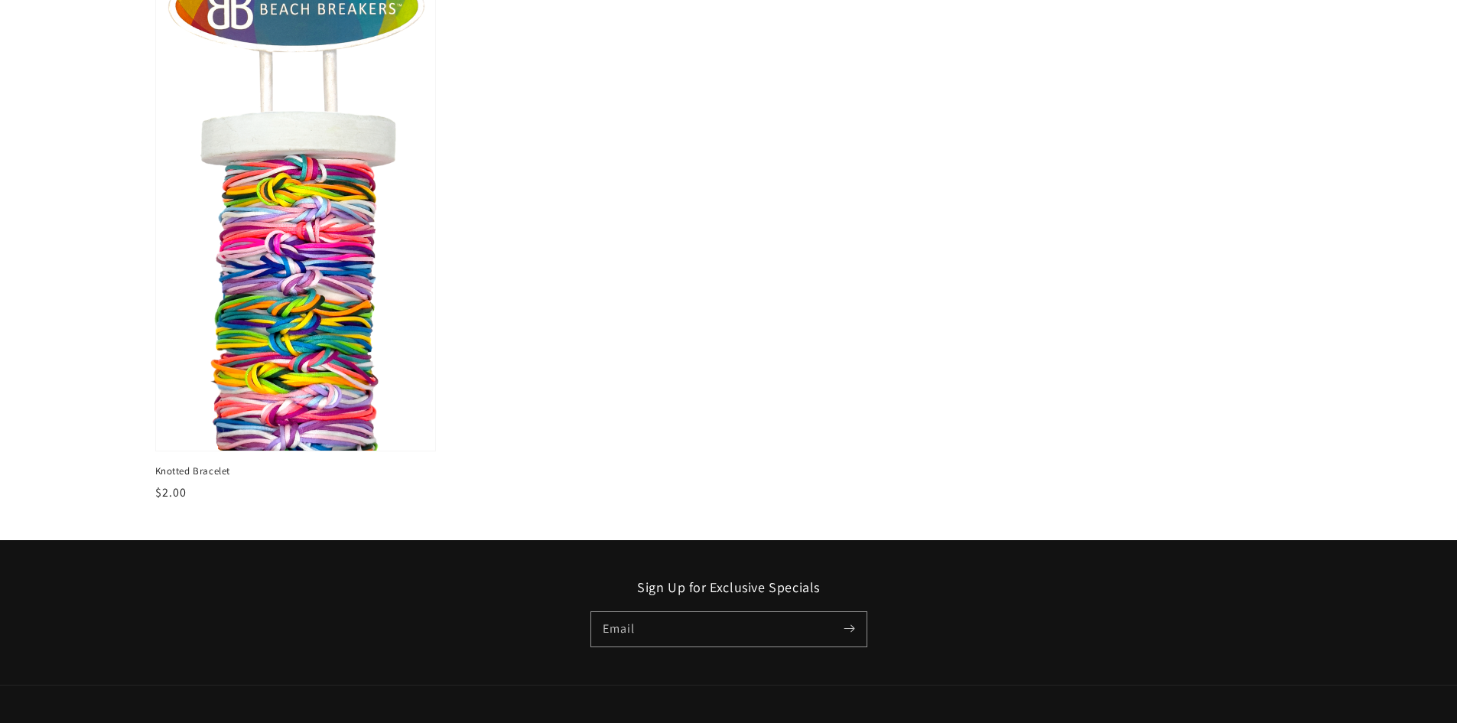
scroll to position [434, 0]
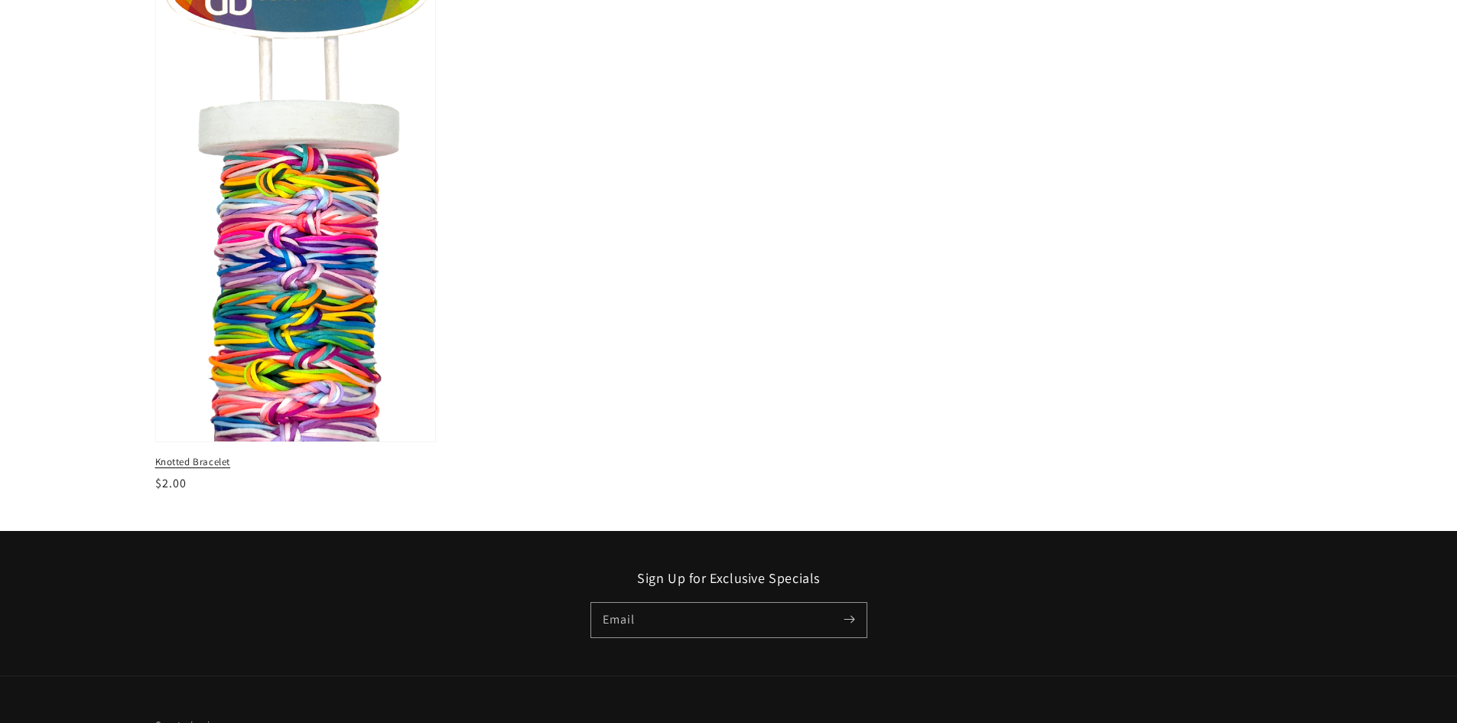
click at [261, 232] on img at bounding box center [295, 189] width 288 height 519
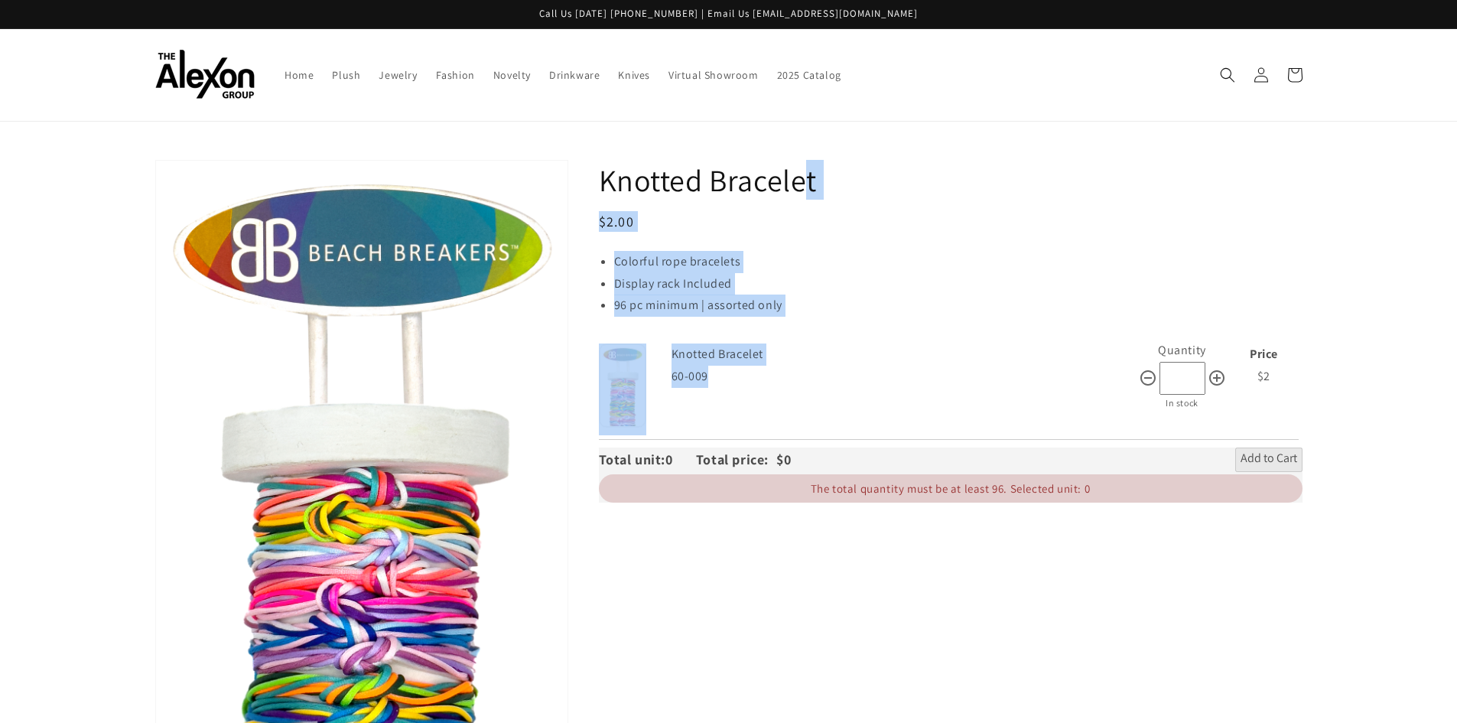
drag, startPoint x: 587, startPoint y: 172, endPoint x: 743, endPoint y: 375, distance: 255.8
click at [743, 375] on div "Knotted Bracelet Regular price $2.00 Regular price Sale price $2.00 Unit price …" at bounding box center [935, 547] width 734 height 775
copy div "Knotted Bracelet Regular price $2.00 Regular price Sale price $2.00 Unit price …"
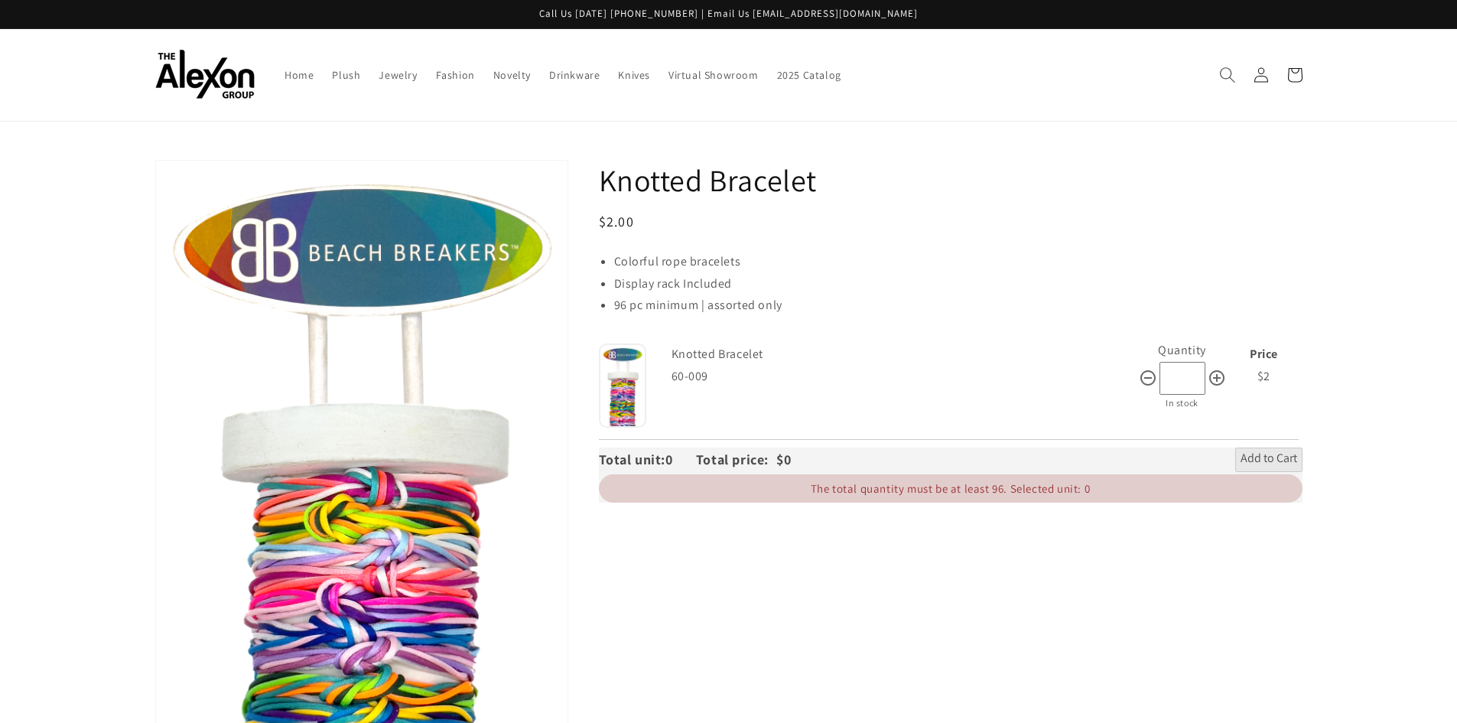
click at [1227, 73] on icon "Search" at bounding box center [1227, 75] width 16 height 16
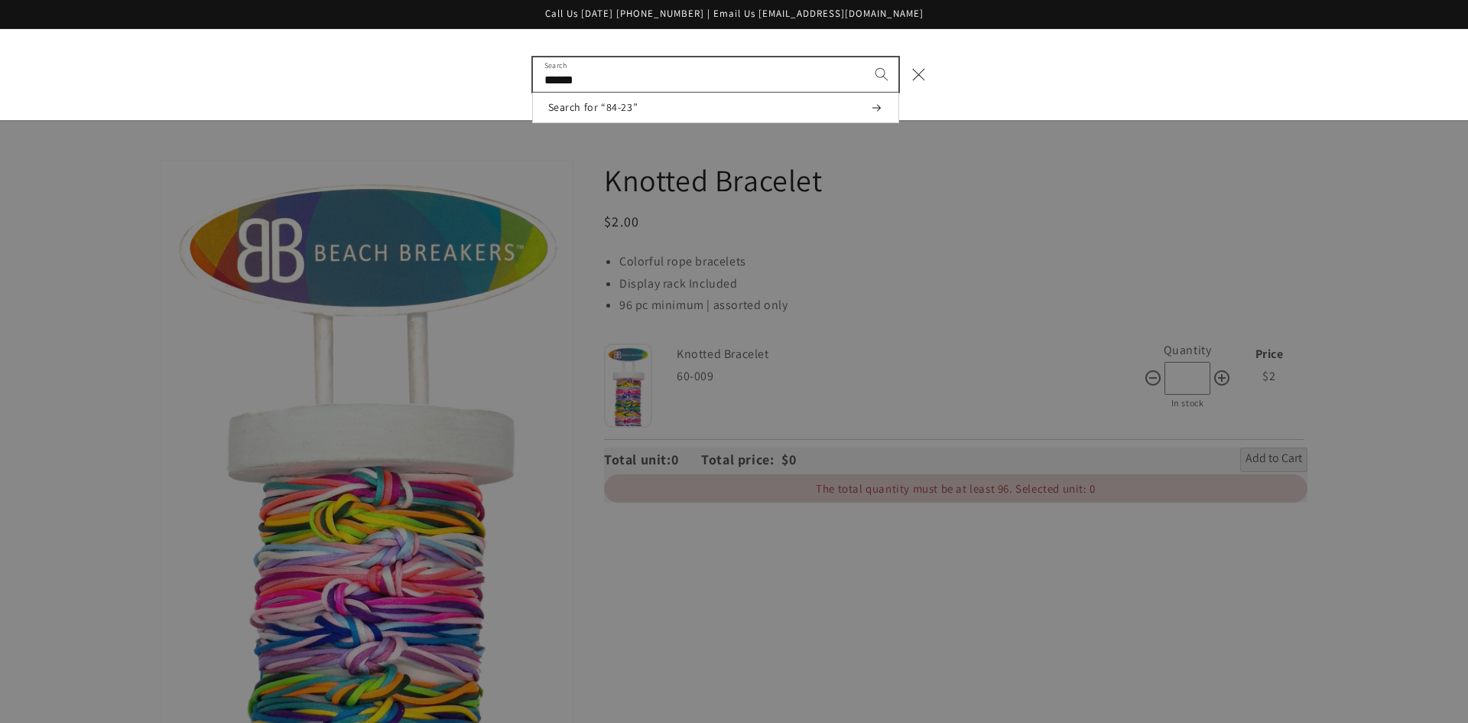
type input "******"
click at [865, 57] on button "Search" at bounding box center [882, 74] width 34 height 34
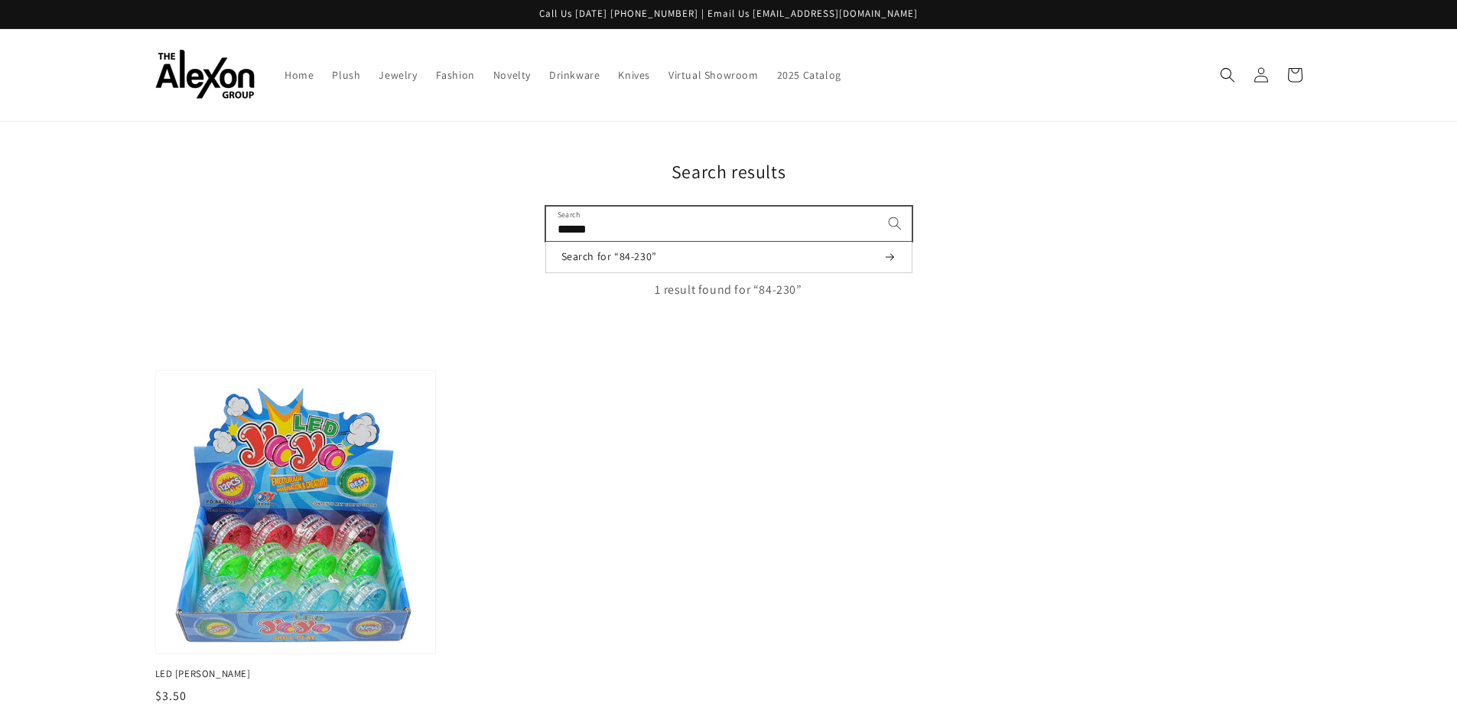
drag, startPoint x: 653, startPoint y: 226, endPoint x: 475, endPoint y: 219, distance: 178.3
click at [475, 219] on div "Search results ****** Search Search for “84-230” 0 results found for “84-230” 0…" at bounding box center [729, 230] width 1224 height 141
type input "******"
click button "Search for “68-”" at bounding box center [0, 0] width 0 height 0
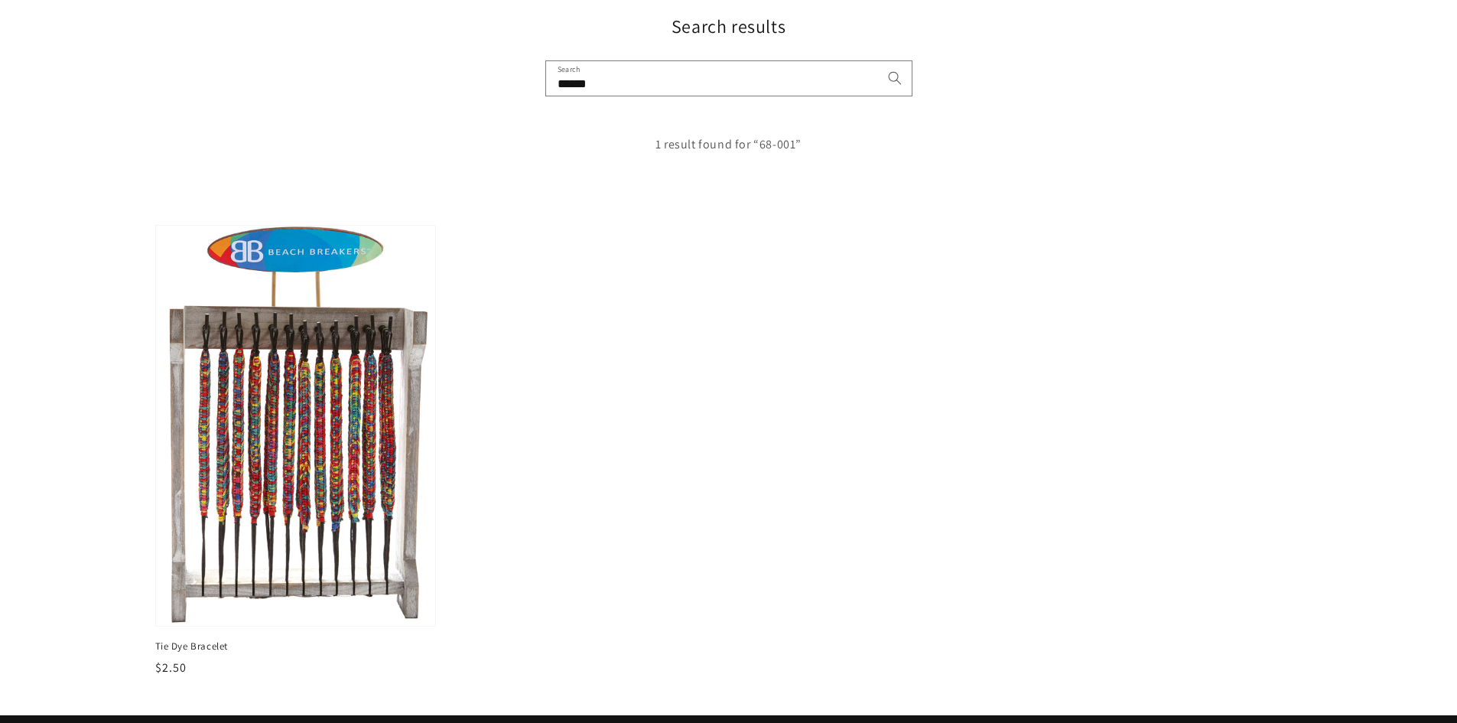
scroll to position [153, 0]
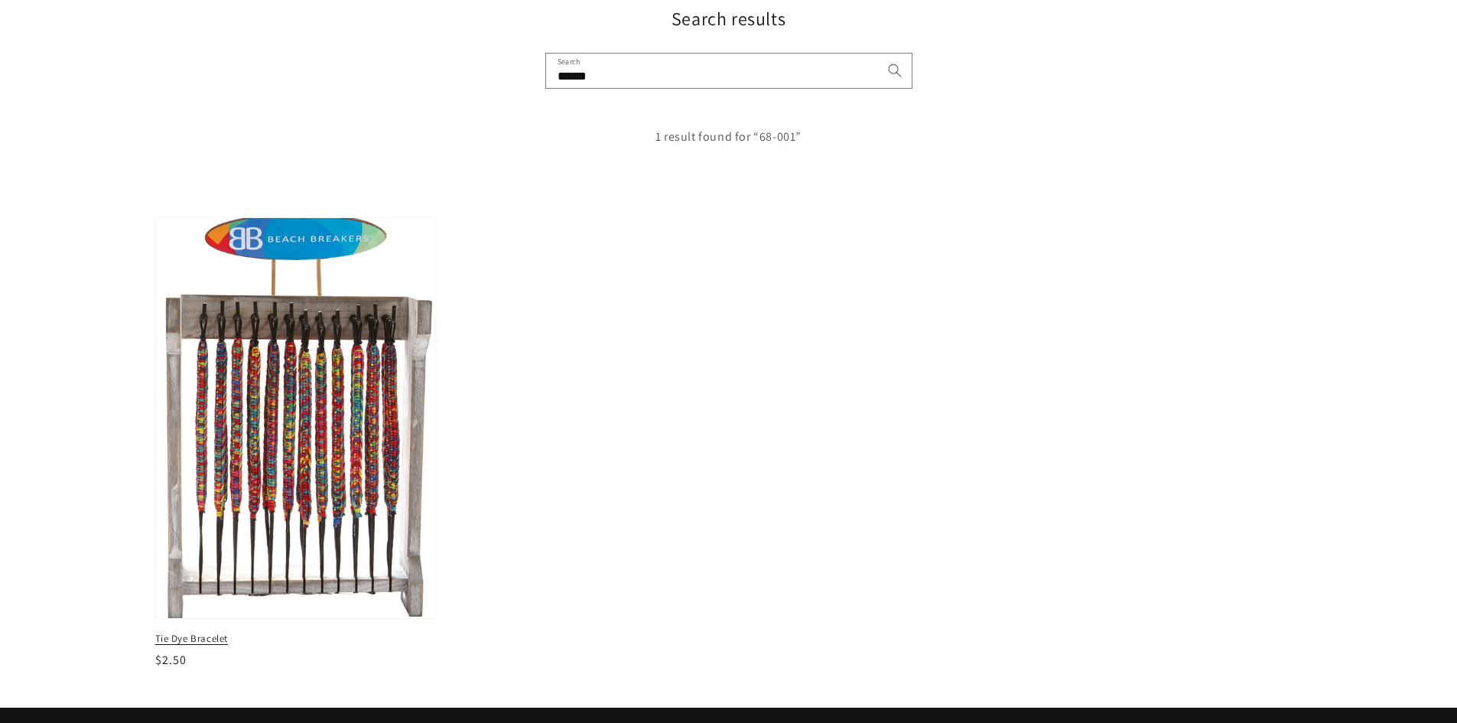
click at [350, 368] on img at bounding box center [295, 418] width 288 height 412
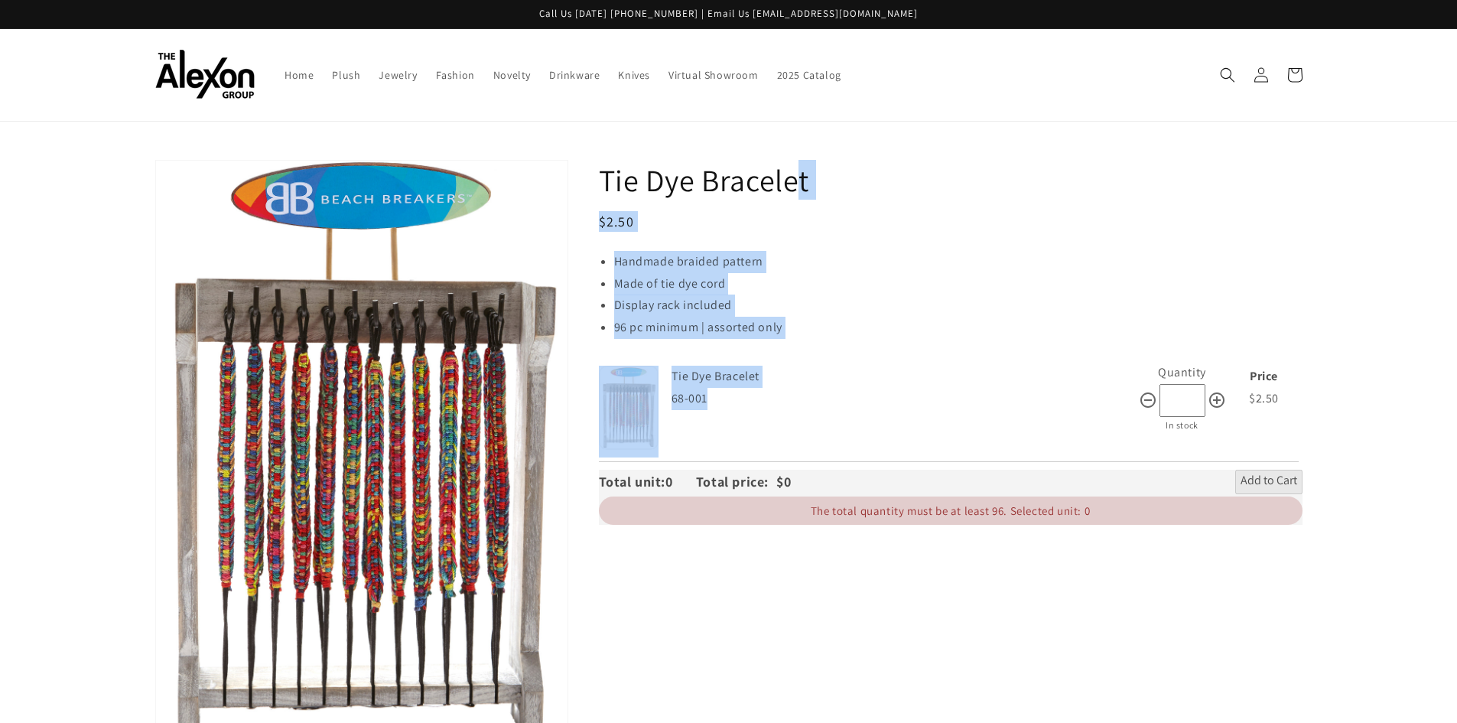
drag, startPoint x: 596, startPoint y: 175, endPoint x: 786, endPoint y: 396, distance: 291.7
click at [786, 396] on div "Tie Dye Bracelet Regular price $2.50 Regular price Sale price $2.50 Unit price …" at bounding box center [935, 470] width 734 height 621
copy div "Tie Dye Bracelet Regular price $2.50 Regular price Sale price $2.50 Unit price …"
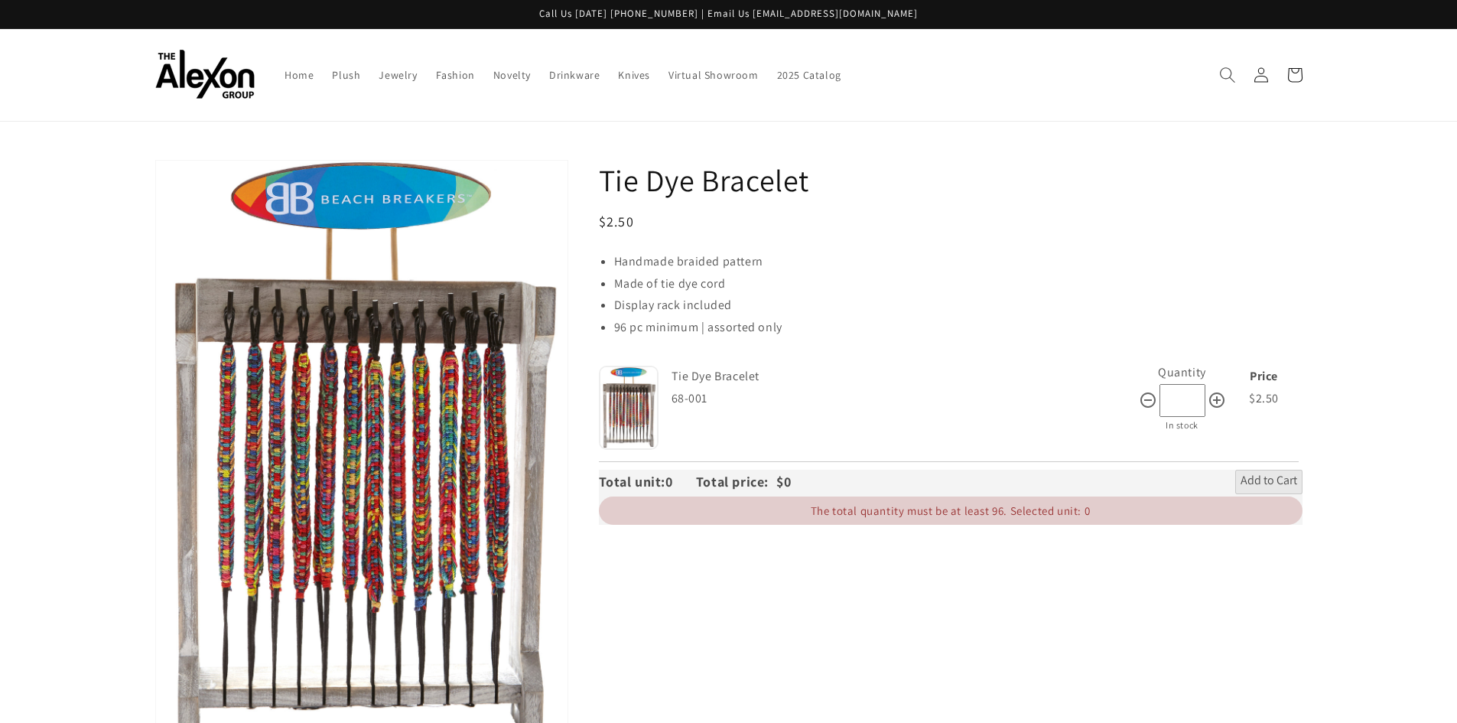
click at [1230, 70] on use "Search" at bounding box center [1227, 74] width 15 height 15
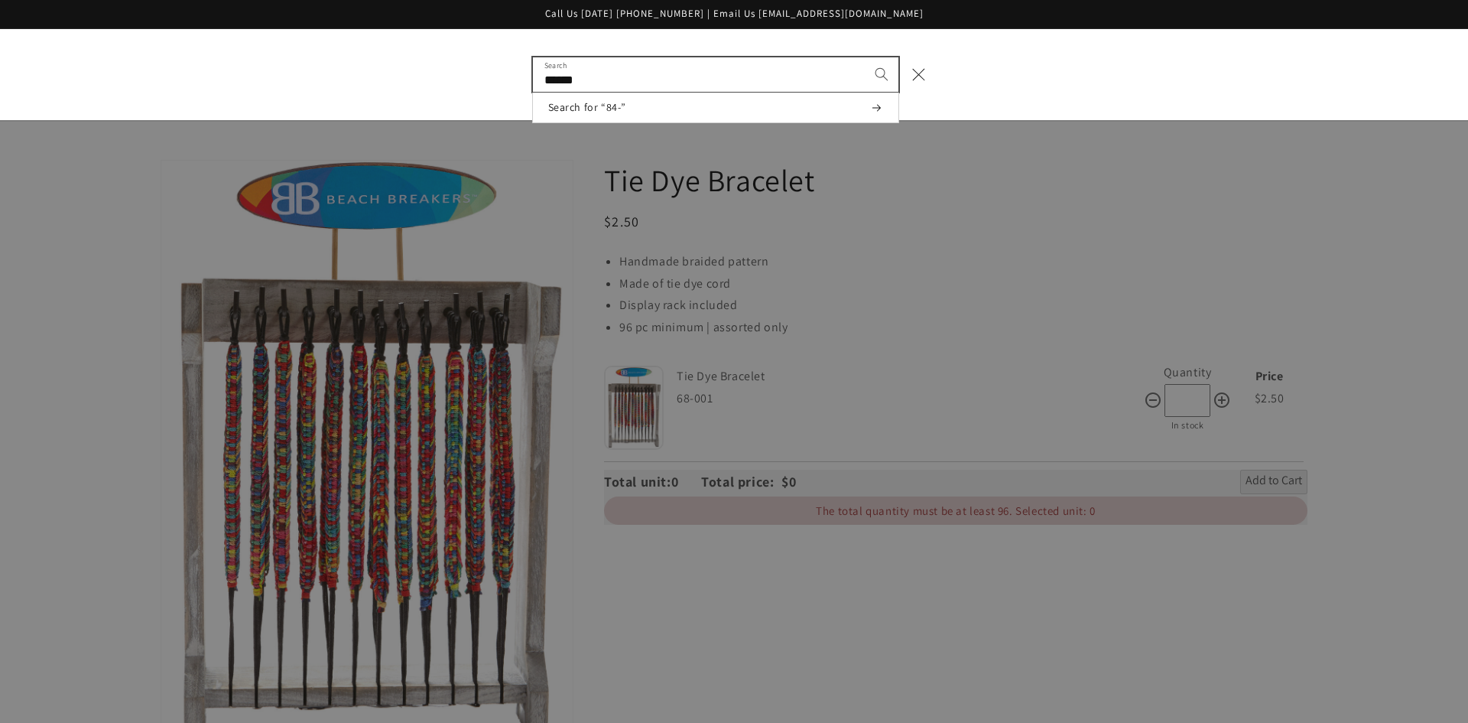
type input "******"
click at [865, 57] on button "Search" at bounding box center [882, 74] width 34 height 34
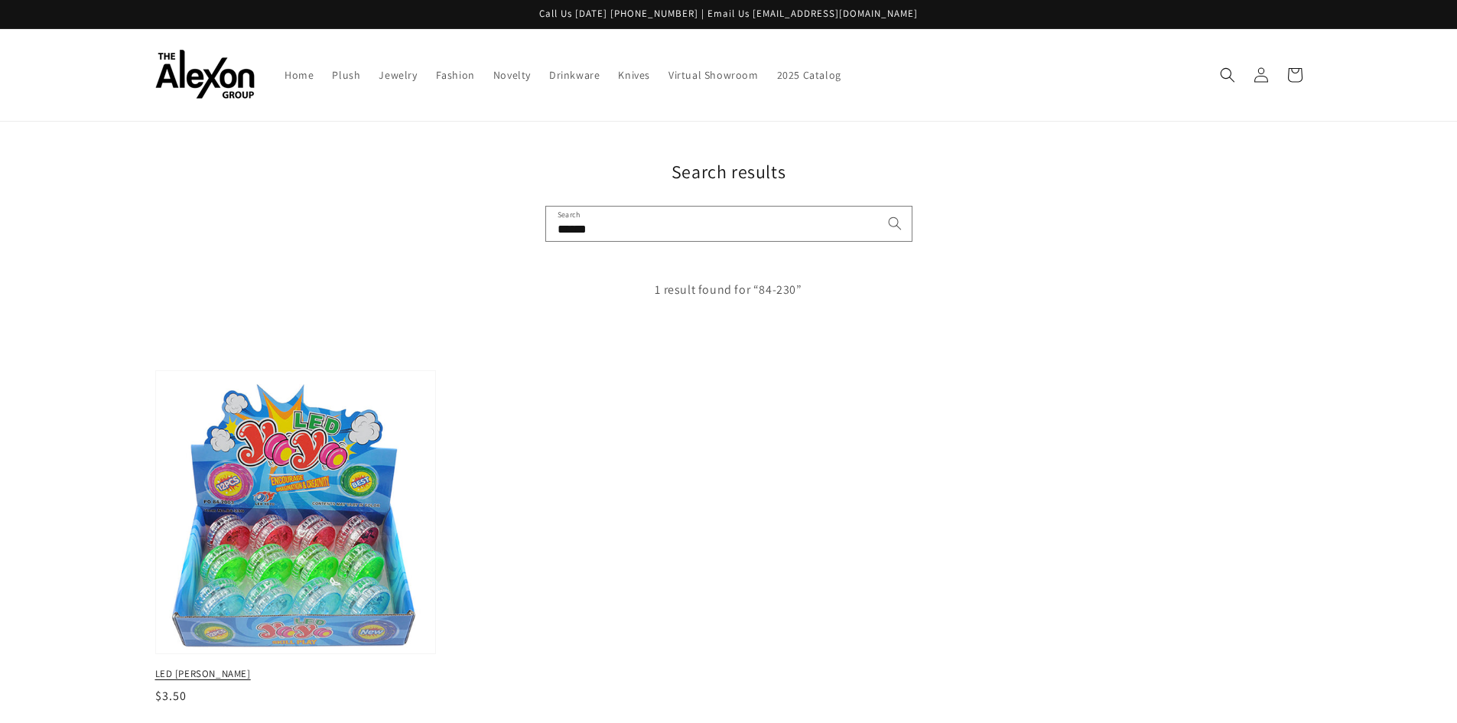
click at [289, 463] on img at bounding box center [295, 511] width 288 height 291
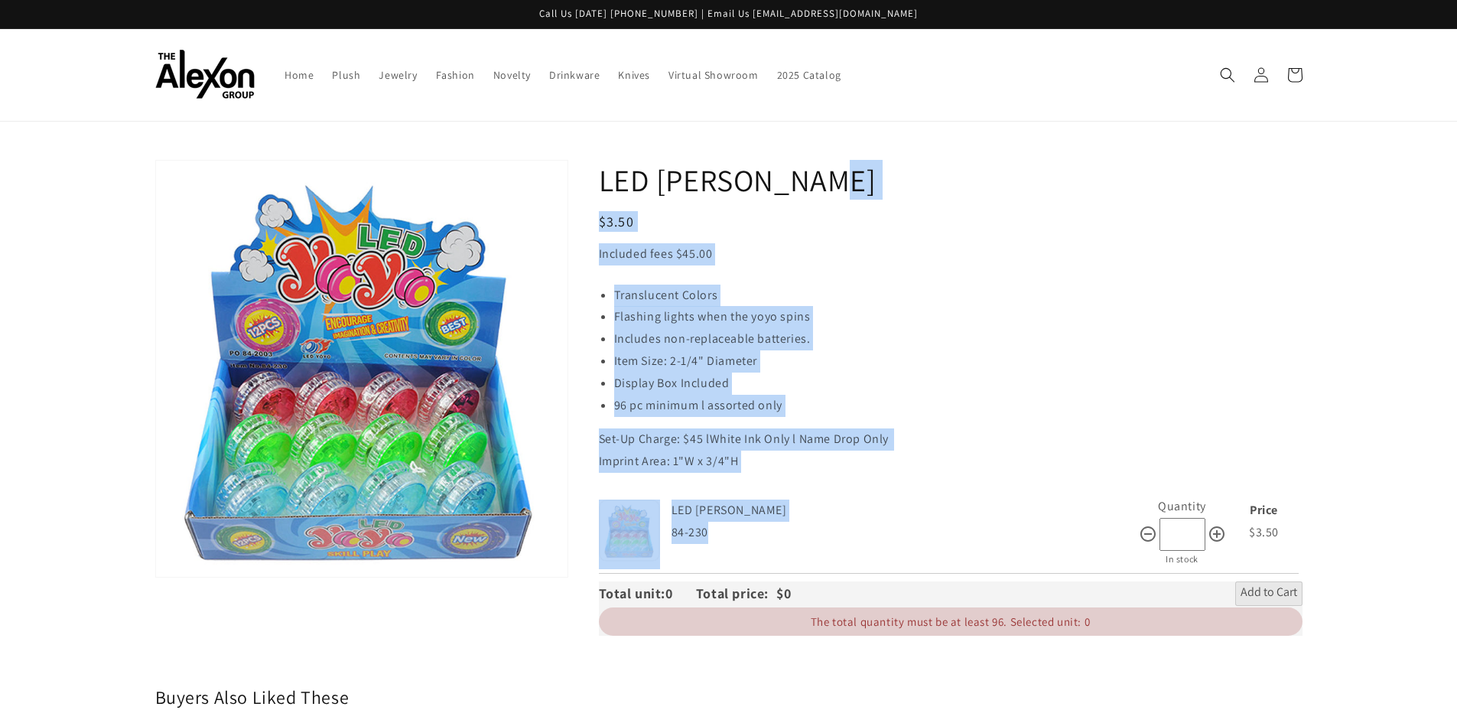
drag, startPoint x: 593, startPoint y: 167, endPoint x: 736, endPoint y: 533, distance: 393.2
click at [736, 533] on div "LED [PERSON_NAME] Regular price $3.50 Regular price Sale price $3.50 Unit price…" at bounding box center [935, 404] width 734 height 488
copy div "LED Yoyo Regular price $3.50 Regular price Sale price $3.50 Unit price / per Sa…"
